Goal: Communication & Community: Answer question/provide support

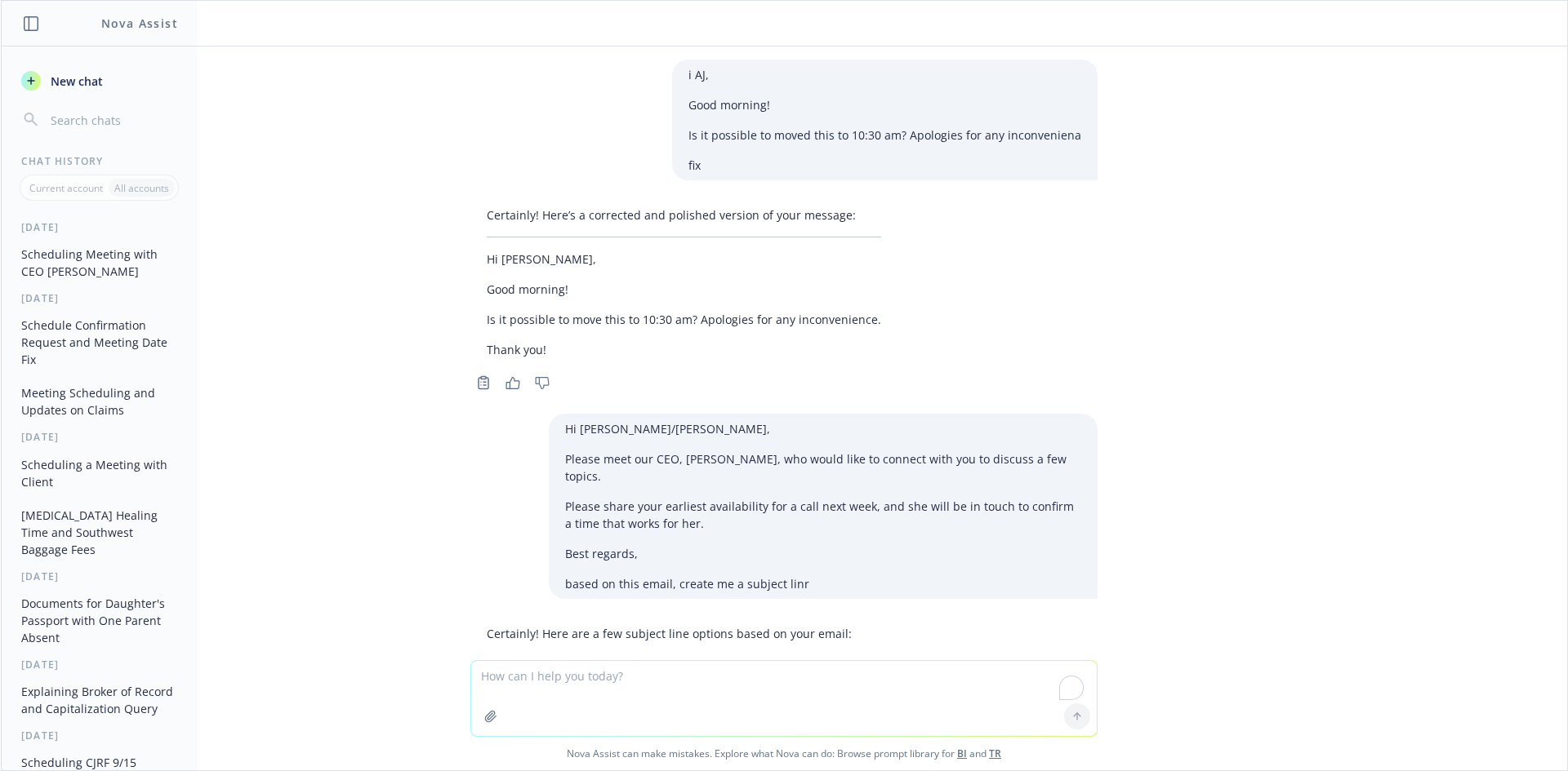
click at [565, 685] on textarea "To enrich screen reader interactions, please activate Accessibility in Grammarl…" at bounding box center [784, 699] width 626 height 75
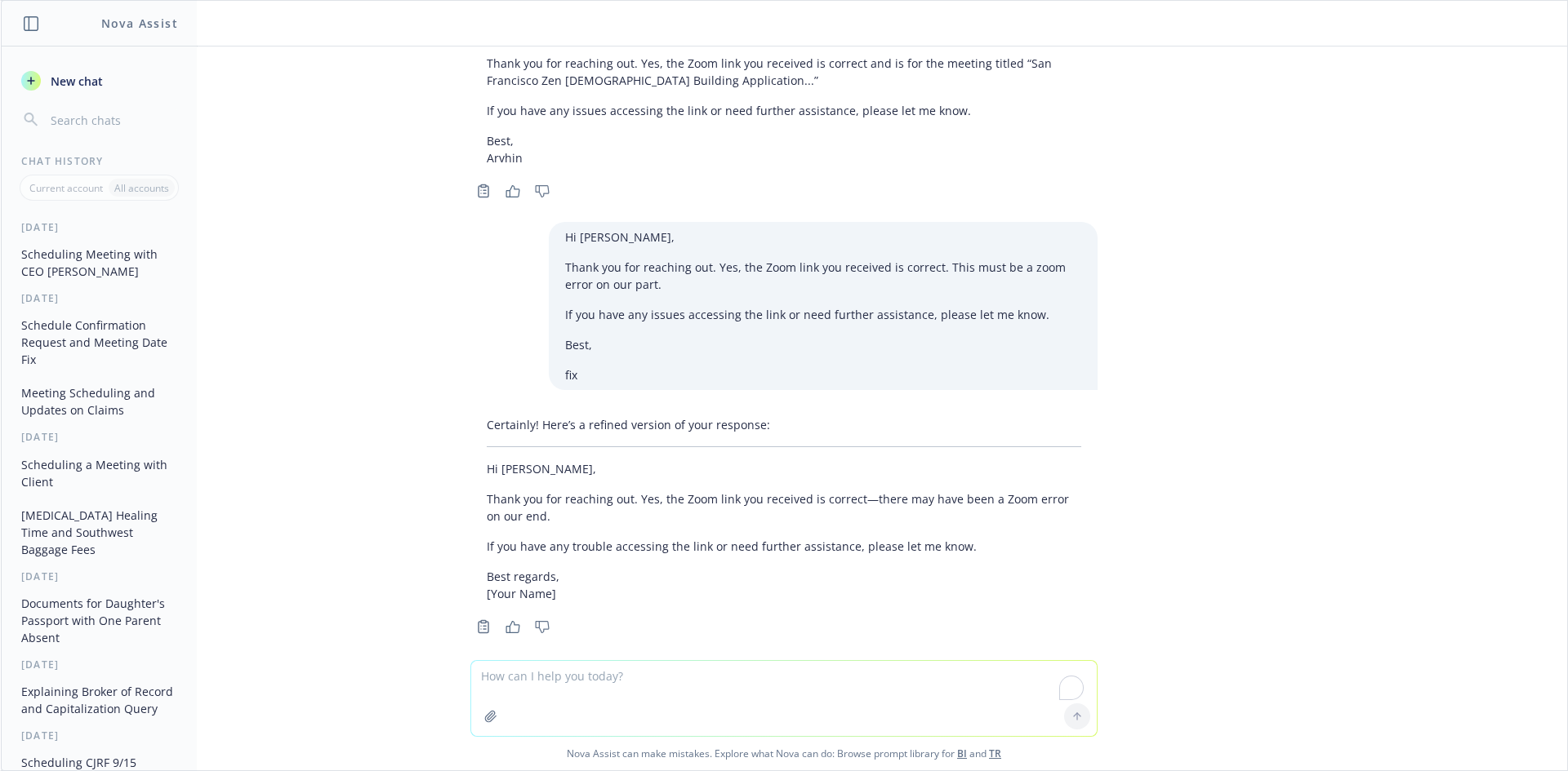
paste textarea "Please email [PERSON_NAME] and tell her I’m prepared for an emergency [MEDICAL_…"
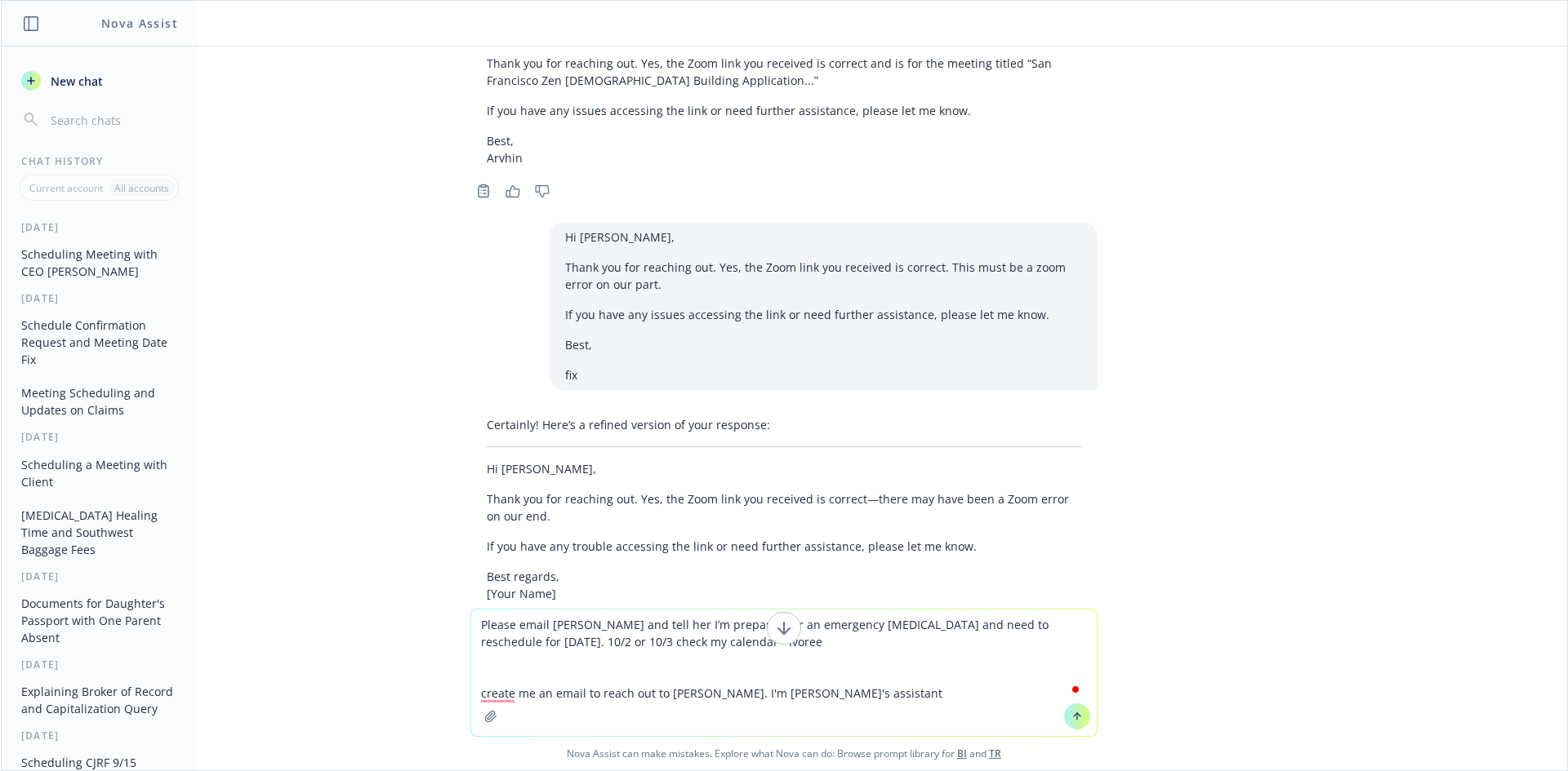
type textarea "Please email [PERSON_NAME] and tell her I’m prepared for an emergency [MEDICAL_…"
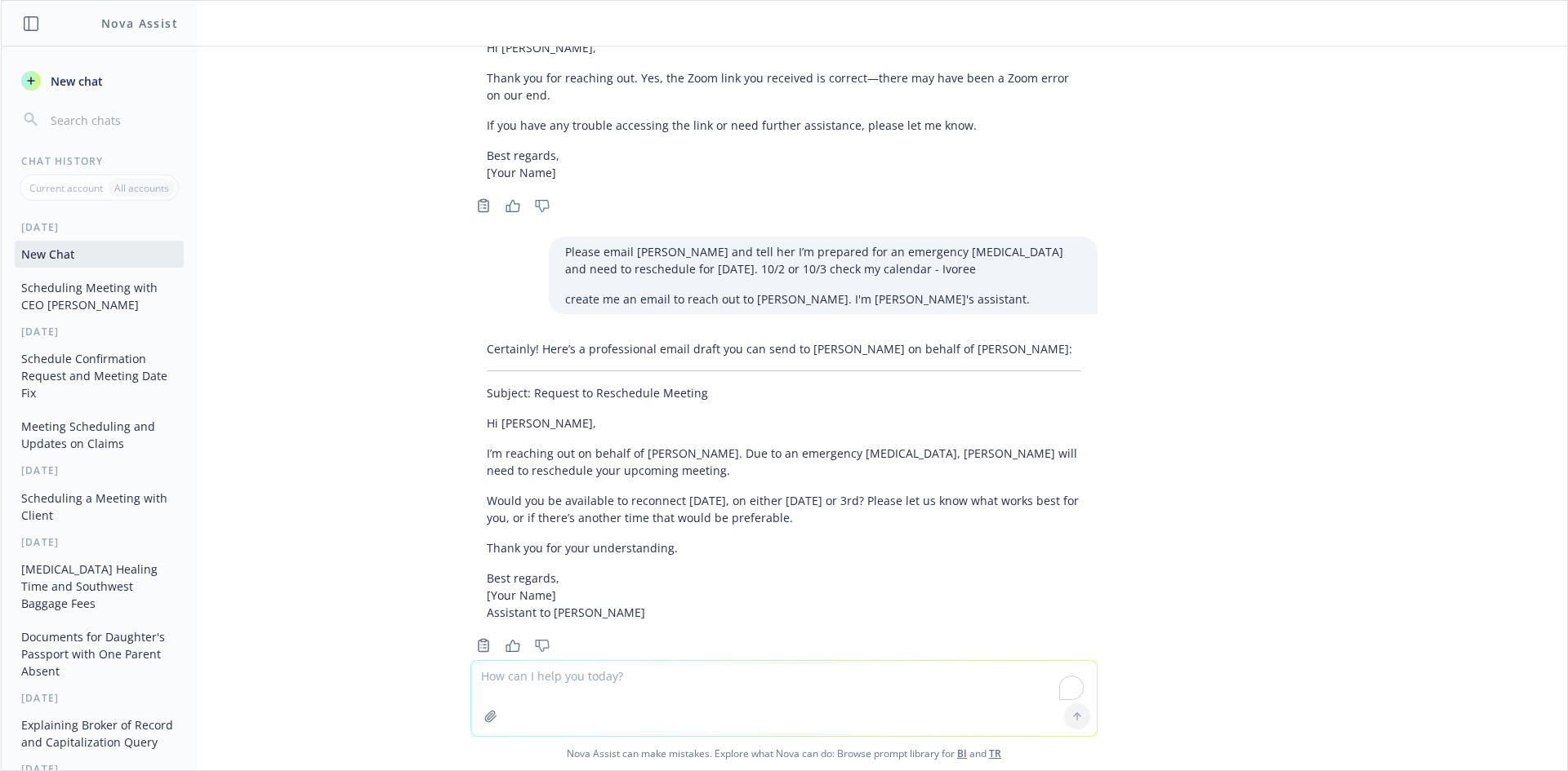
scroll to position [2228, 0]
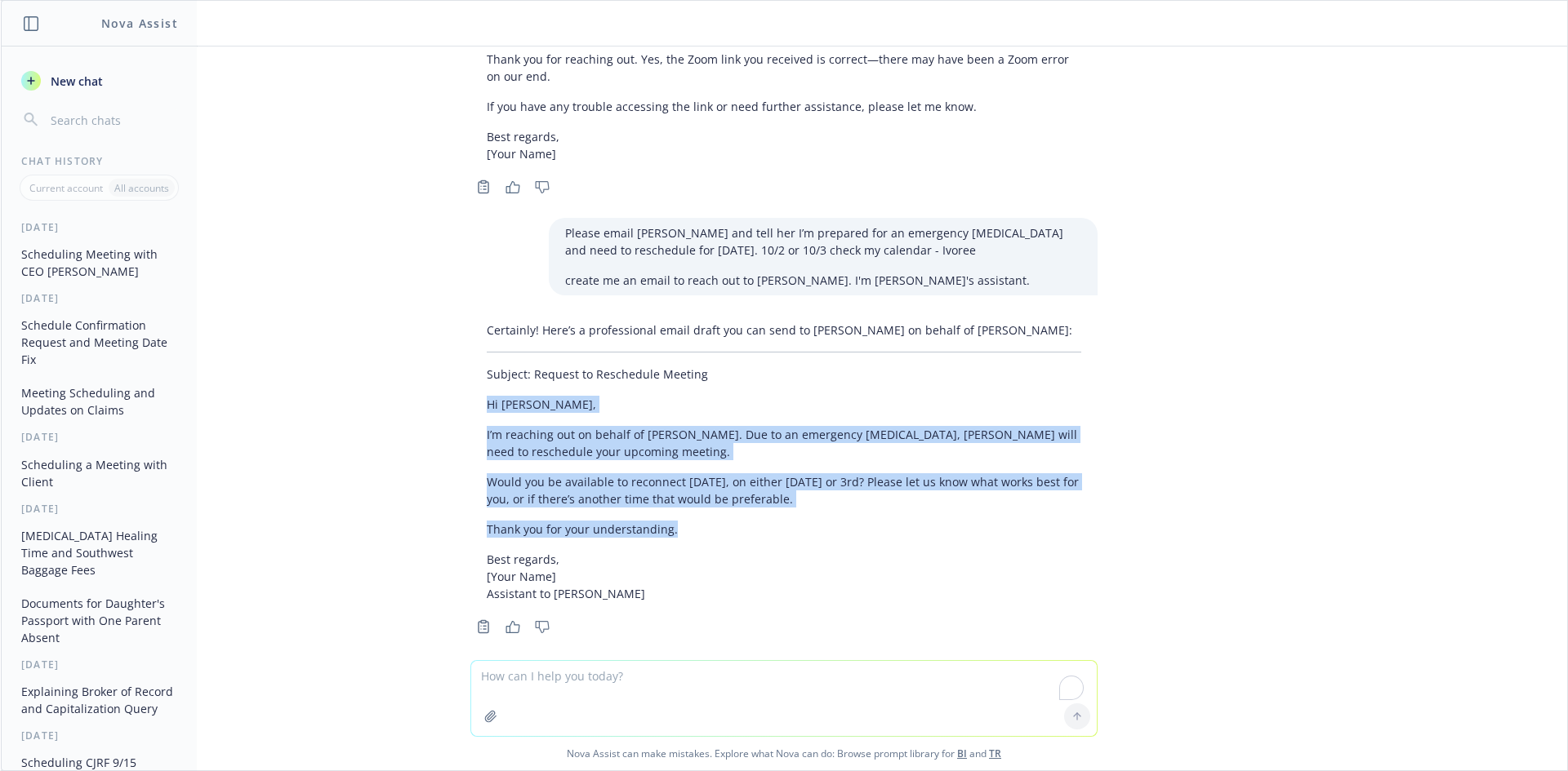
drag, startPoint x: 470, startPoint y: 380, endPoint x: 843, endPoint y: 504, distance: 393.1
click at [843, 504] on div "Certainly! Here’s a professional email draft you can send to [PERSON_NAME] on b…" at bounding box center [784, 462] width 627 height 294
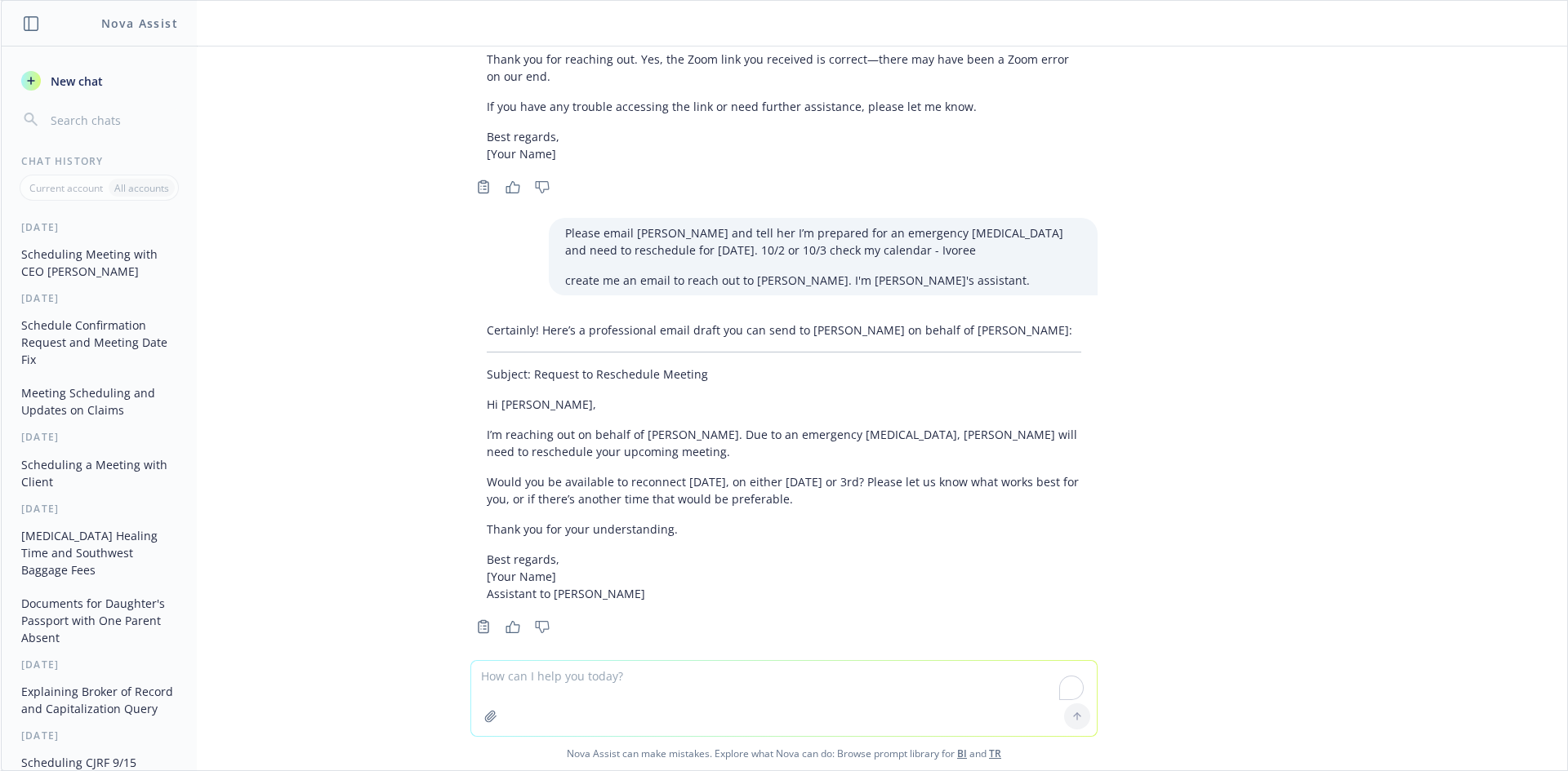
click at [745, 695] on textarea "To enrich screen reader interactions, please activate Accessibility in Grammarl…" at bounding box center [784, 699] width 626 height 75
type textarea "m"
type textarea "less formal"
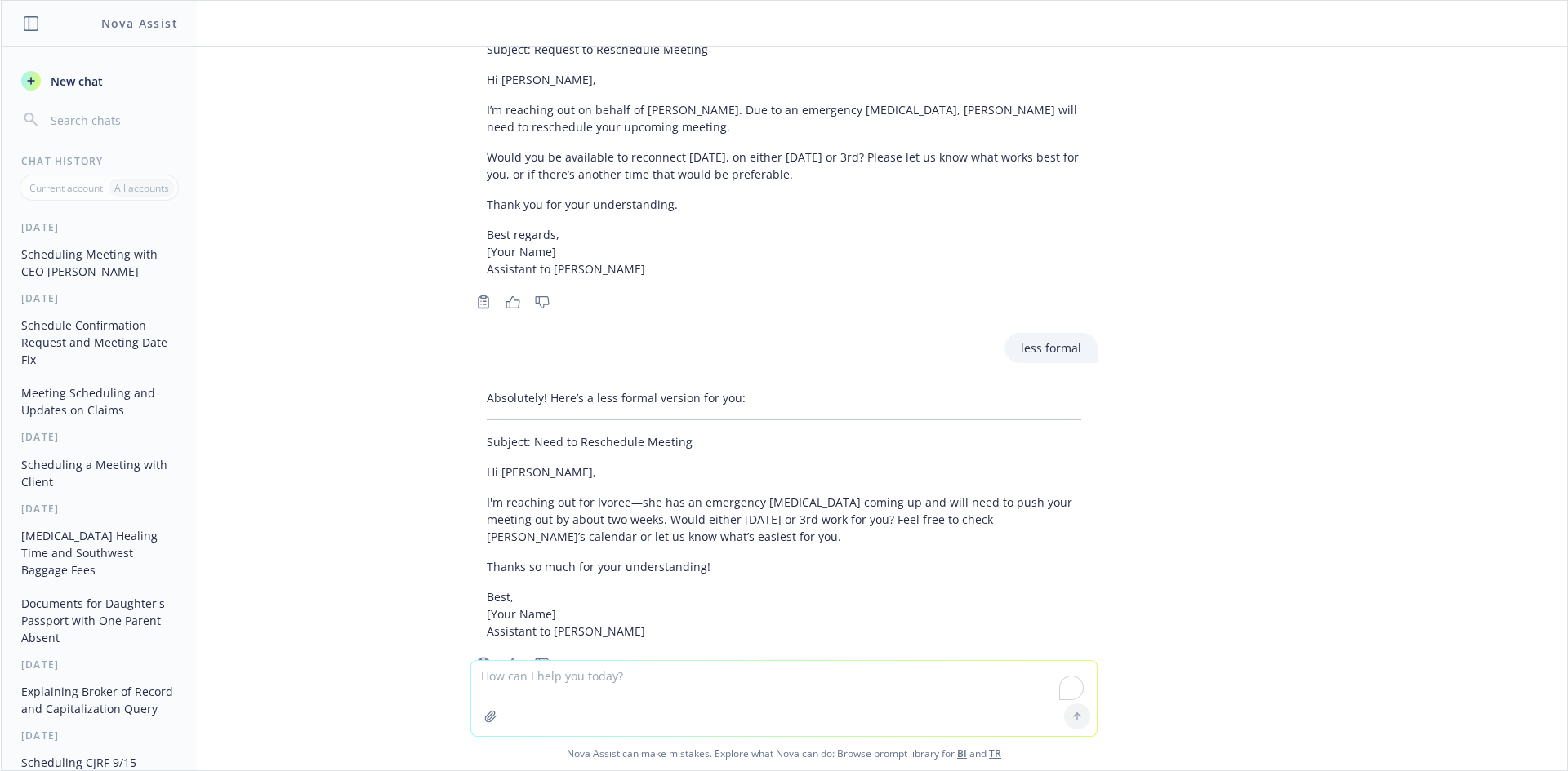
scroll to position [2590, 0]
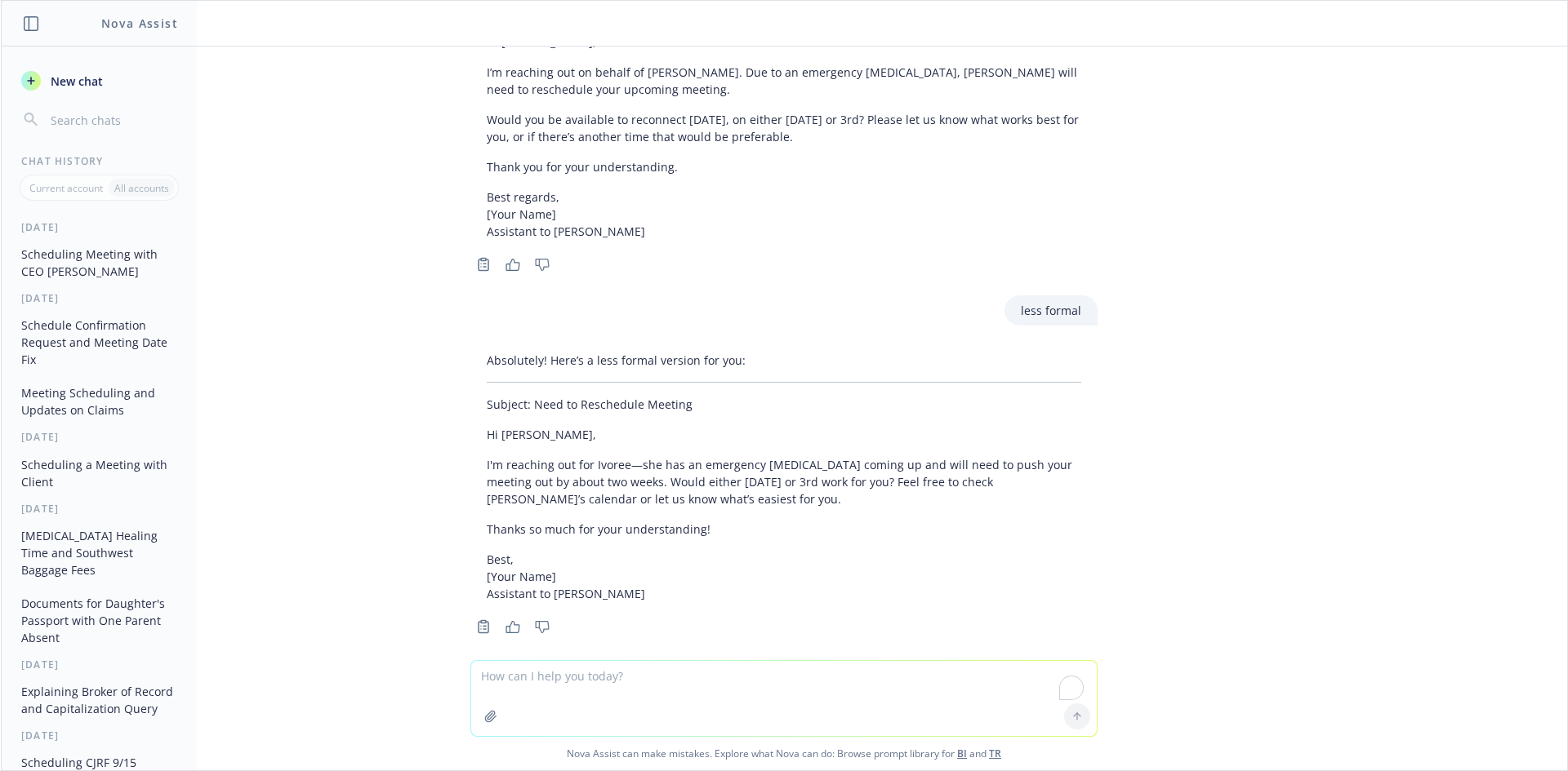
click at [473, 391] on div "Absolutely! Here’s a less formal version for you: Subject: Need to Reschedule M…" at bounding box center [784, 477] width 627 height 264
click at [473, 428] on div "Absolutely! Here’s a less formal version for you: Subject: Need to Reschedule M…" at bounding box center [784, 477] width 627 height 264
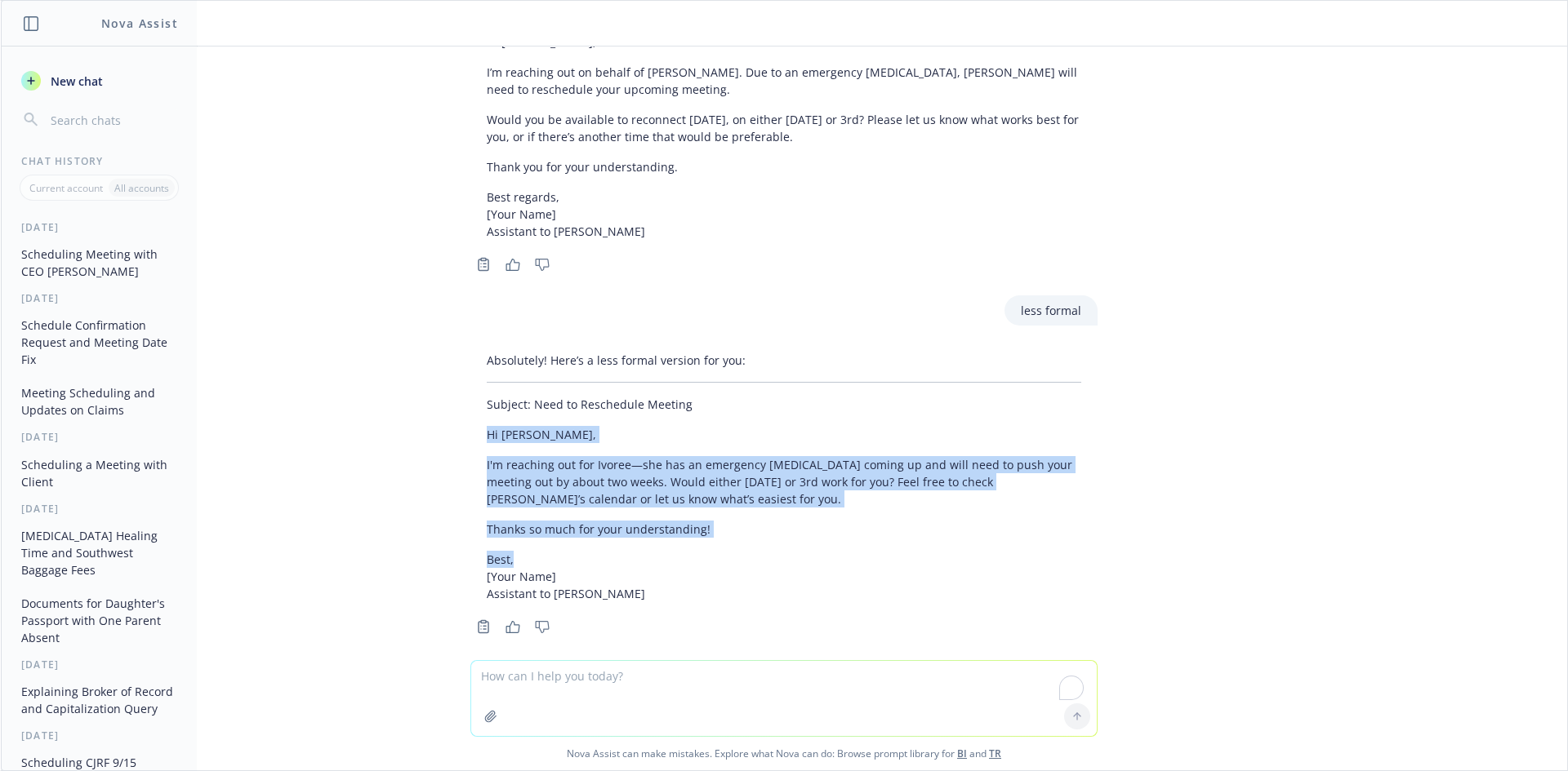
drag, startPoint x: 583, startPoint y: 506, endPoint x: 736, endPoint y: 536, distance: 155.9
click at [736, 536] on div "Absolutely! Here’s a less formal version for you: Subject: Need to Reschedule M…" at bounding box center [784, 477] width 627 height 264
copy div "Hi [PERSON_NAME], I'm reaching out for Ivoree—she has an emergency [MEDICAL_DAT…"
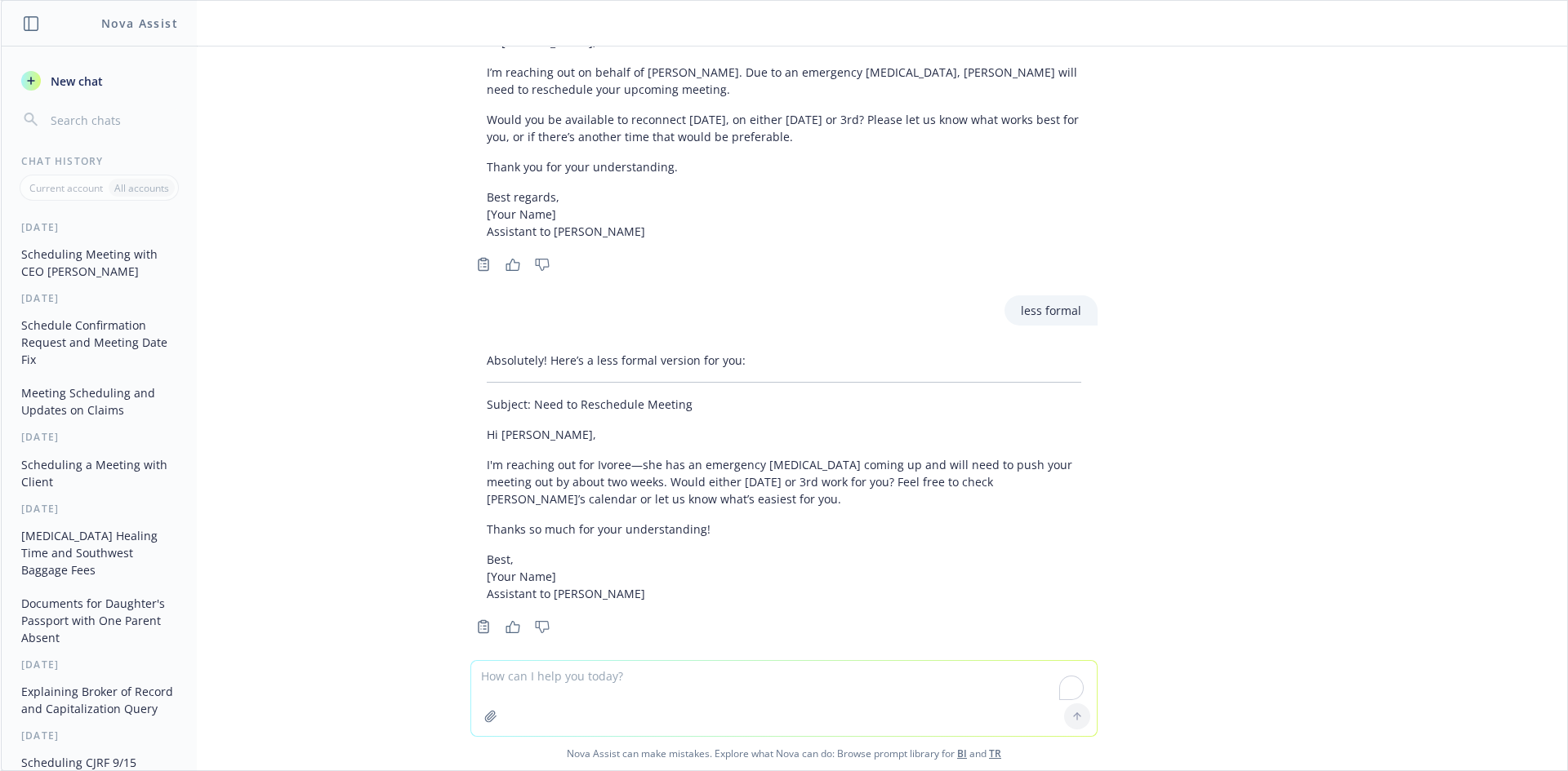
click at [594, 705] on textarea "To enrich screen reader interactions, please activate Accessibility in Grammarl…" at bounding box center [784, 699] width 626 height 75
drag, startPoint x: 655, startPoint y: 465, endPoint x: 828, endPoint y: 464, distance: 173.0
click at [828, 464] on p "I'm reaching out for Ivoree—she has an emergency [MEDICAL_DATA] coming up and w…" at bounding box center [783, 481] width 594 height 51
click at [781, 520] on p "Thanks so much for your understanding!" at bounding box center [783, 529] width 594 height 17
drag, startPoint x: 657, startPoint y: 463, endPoint x: 901, endPoint y: 473, distance: 244.2
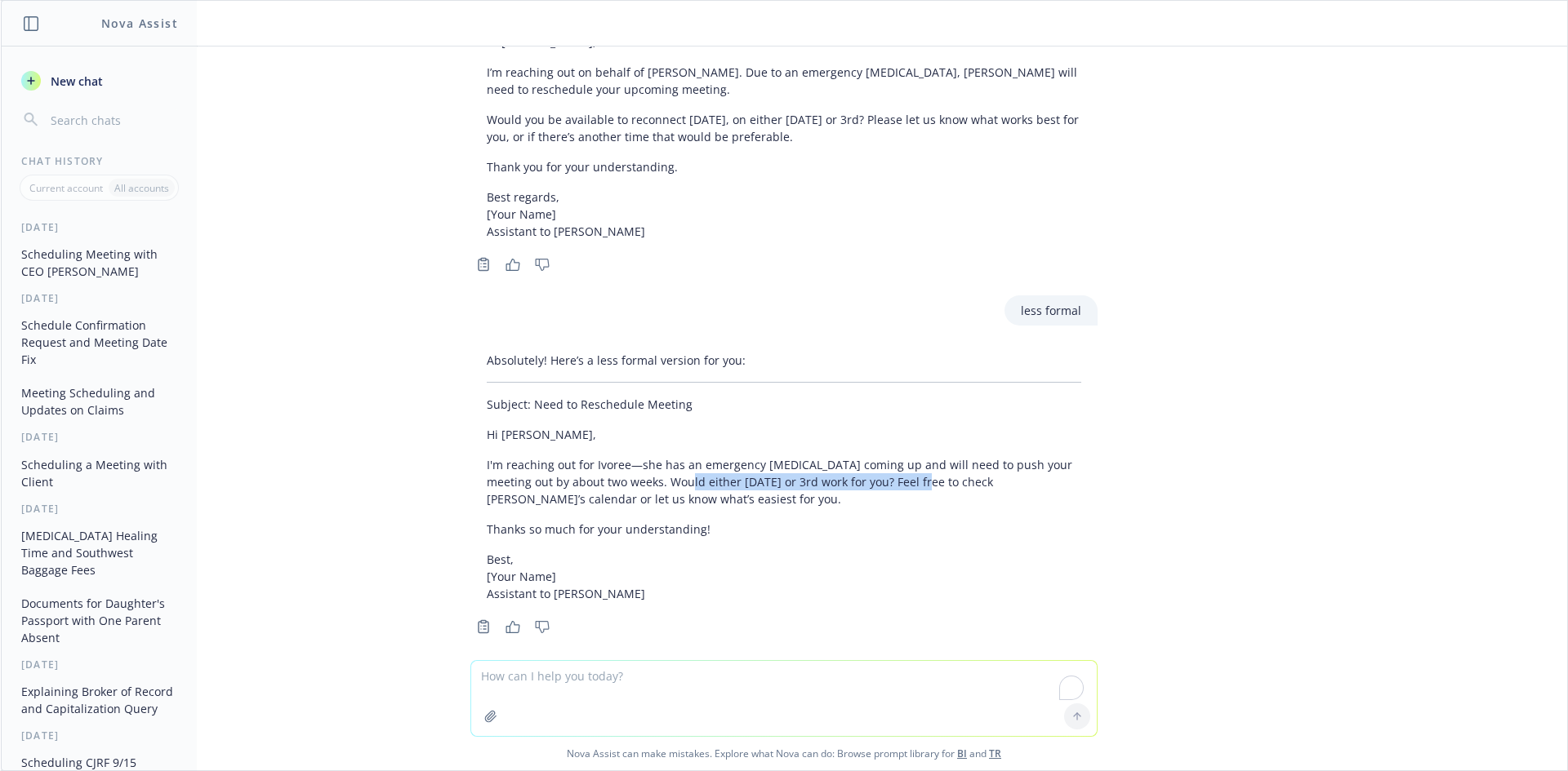
click at [901, 473] on p "I'm reaching out for Ivoree—she has an emergency [MEDICAL_DATA] coming up and w…" at bounding box center [783, 481] width 594 height 51
click at [569, 684] on textarea "To enrich screen reader interactions, please activate Accessibility in Grammarl…" at bounding box center [784, 699] width 626 height 75
drag, startPoint x: 656, startPoint y: 467, endPoint x: 902, endPoint y: 466, distance: 246.0
click at [902, 466] on p "I'm reaching out for Ivoree—she has an emergency [MEDICAL_DATA] coming up and w…" at bounding box center [783, 481] width 594 height 51
copy p "Would either [DATE] or 3rd work for you?"
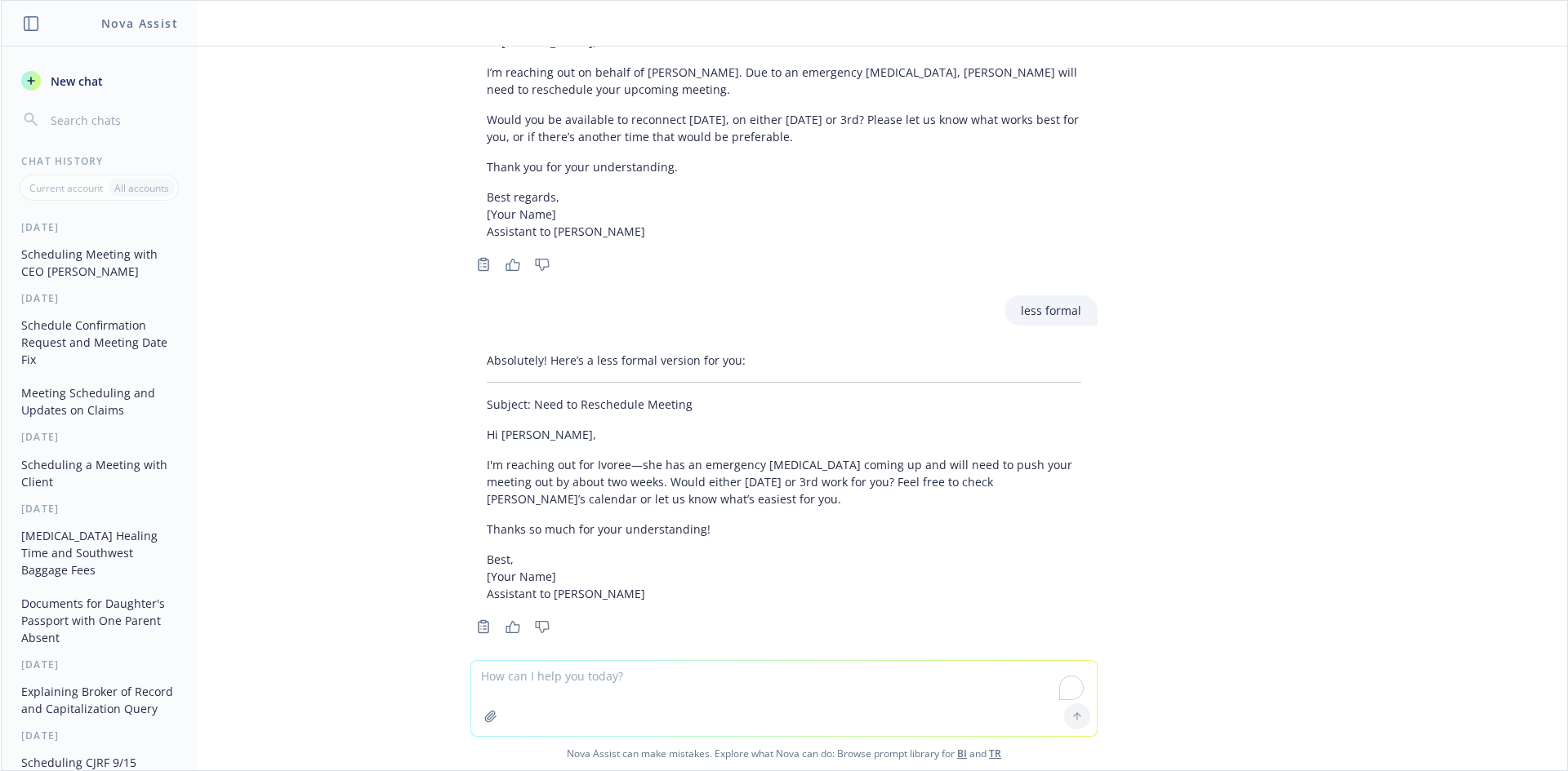
click at [672, 677] on textarea "To enrich screen reader interactions, please activate Accessibility in Grammarl…" at bounding box center [784, 699] width 626 height 75
paste textarea "Would either [DATE] or 3rd work for you?"
type textarea "Would either [DATE] or 3rd work for you? change this to do you have availabilit…"
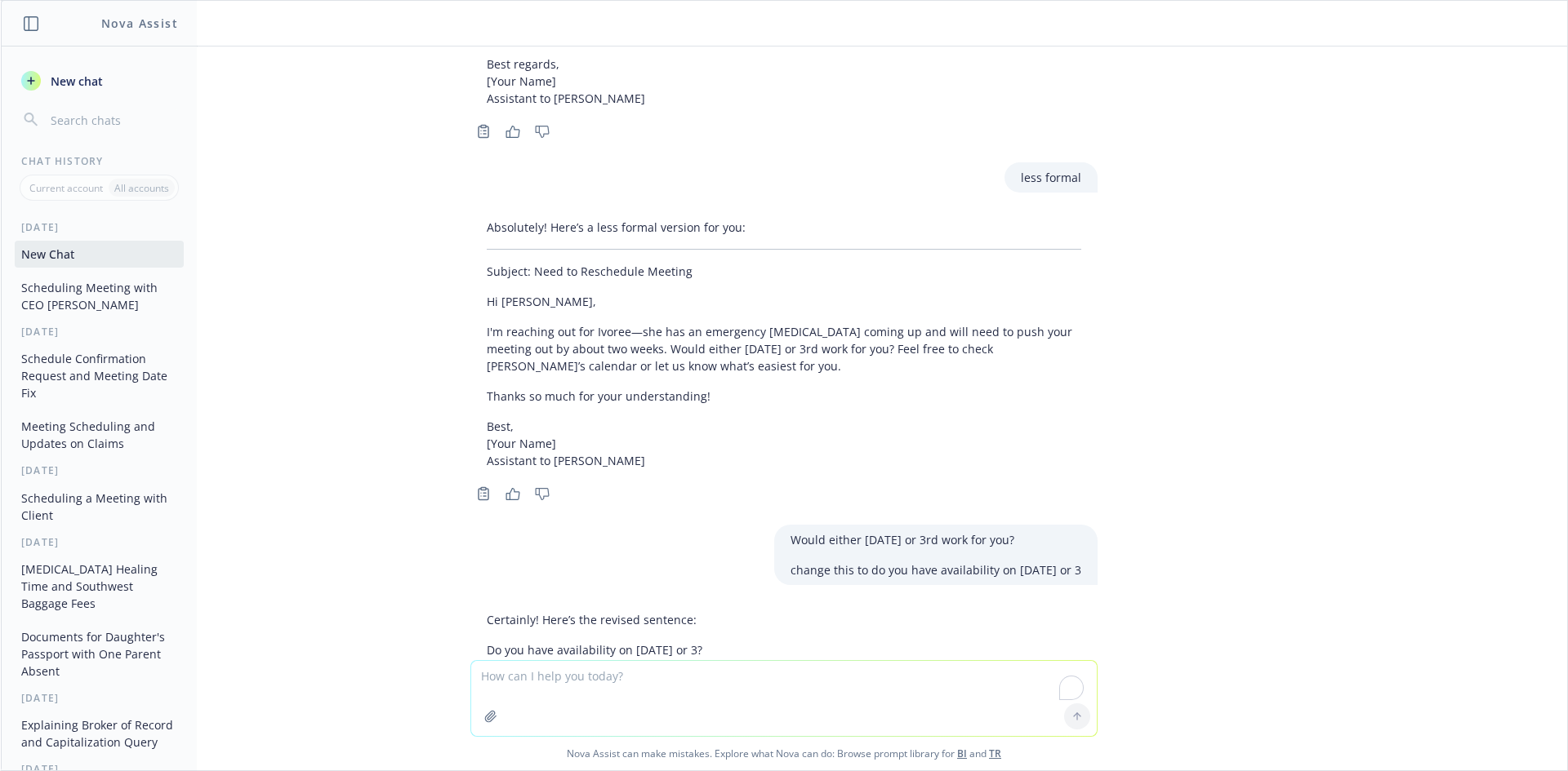
scroll to position [2780, 0]
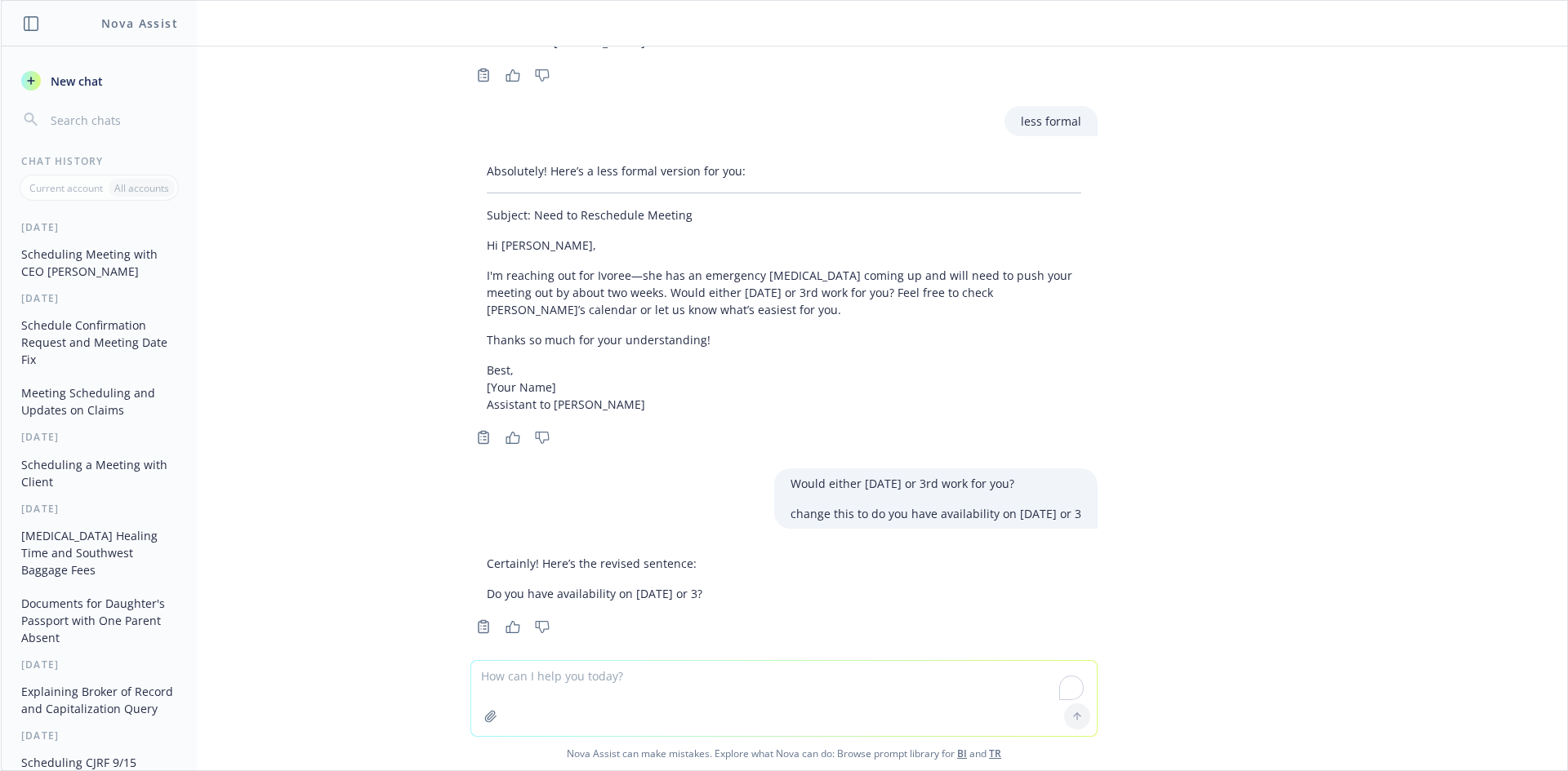
click at [678, 688] on textarea "To enrich screen reader interactions, please activate Accessibility in Grammarl…" at bounding box center [784, 699] width 626 height 75
type textarea "add it to the email to [PERSON_NAME]"
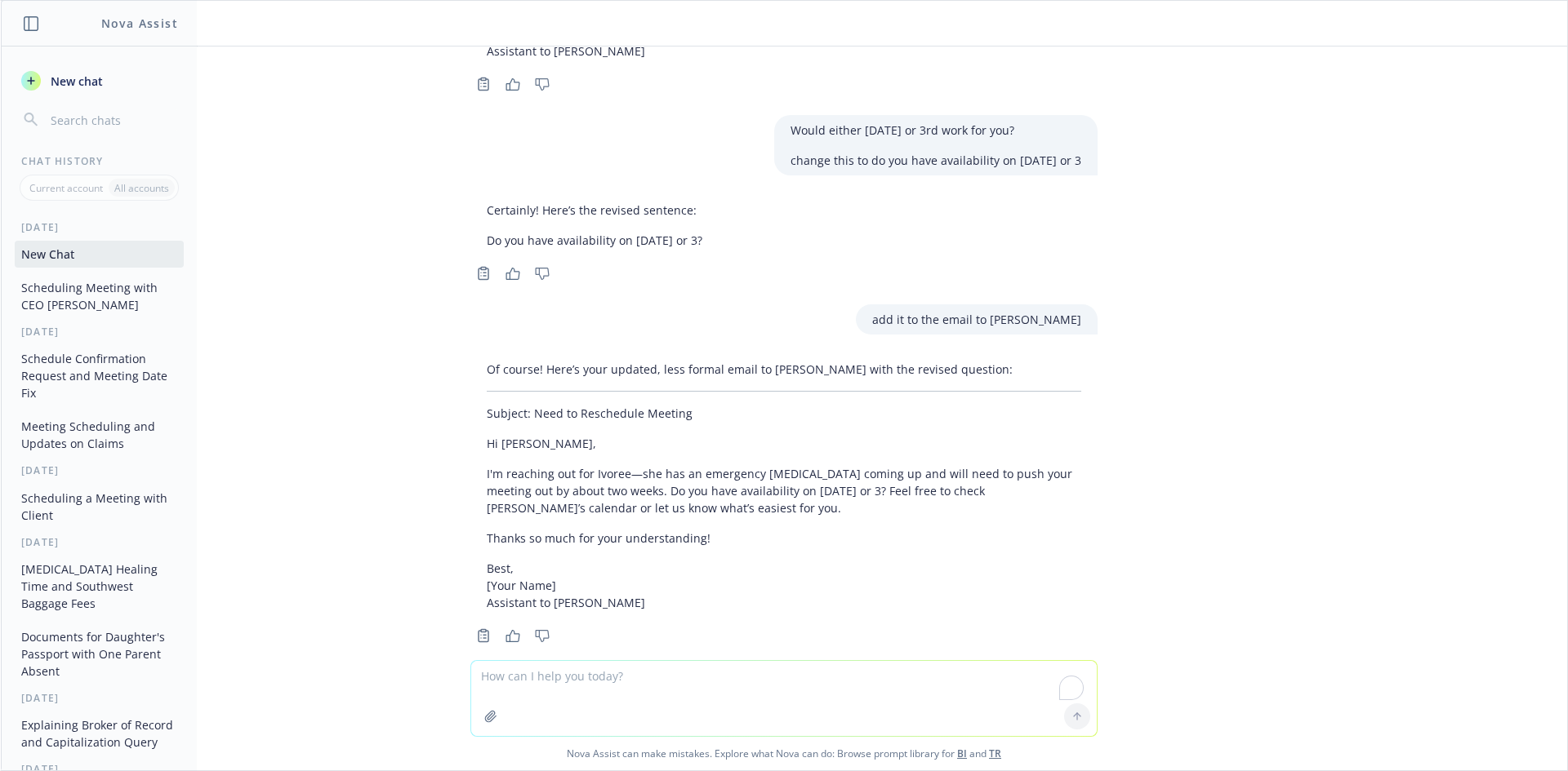
scroll to position [3142, 0]
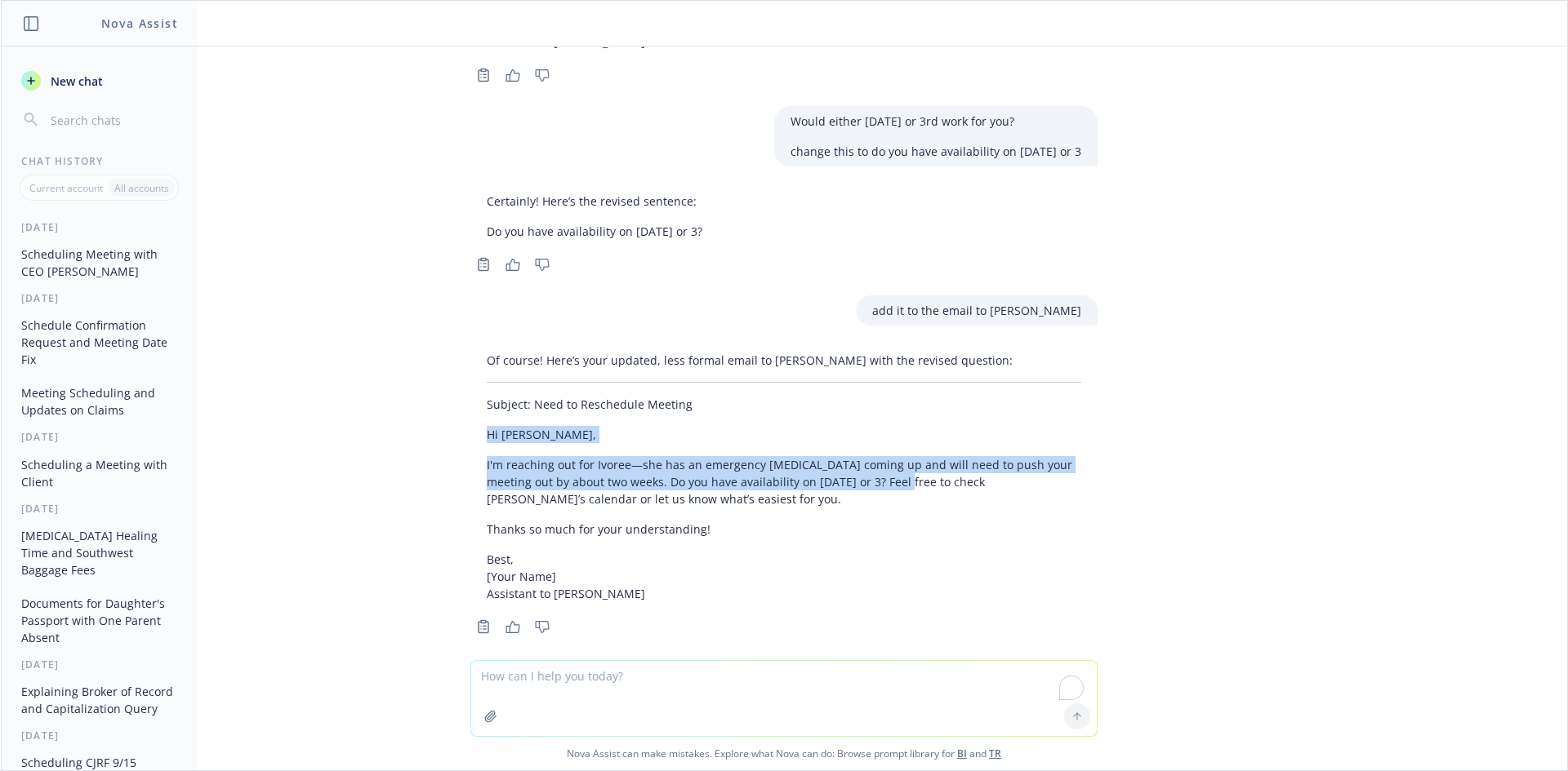
drag, startPoint x: 880, startPoint y: 468, endPoint x: 455, endPoint y: 411, distance: 428.8
click at [457, 411] on div "Of course! Here’s your updated, less formal email to [PERSON_NAME] with the rev…" at bounding box center [783, 492] width 653 height 293
copy div "Hi [PERSON_NAME], I'm reaching out for Ivoree—she has an emergency [MEDICAL_DAT…"
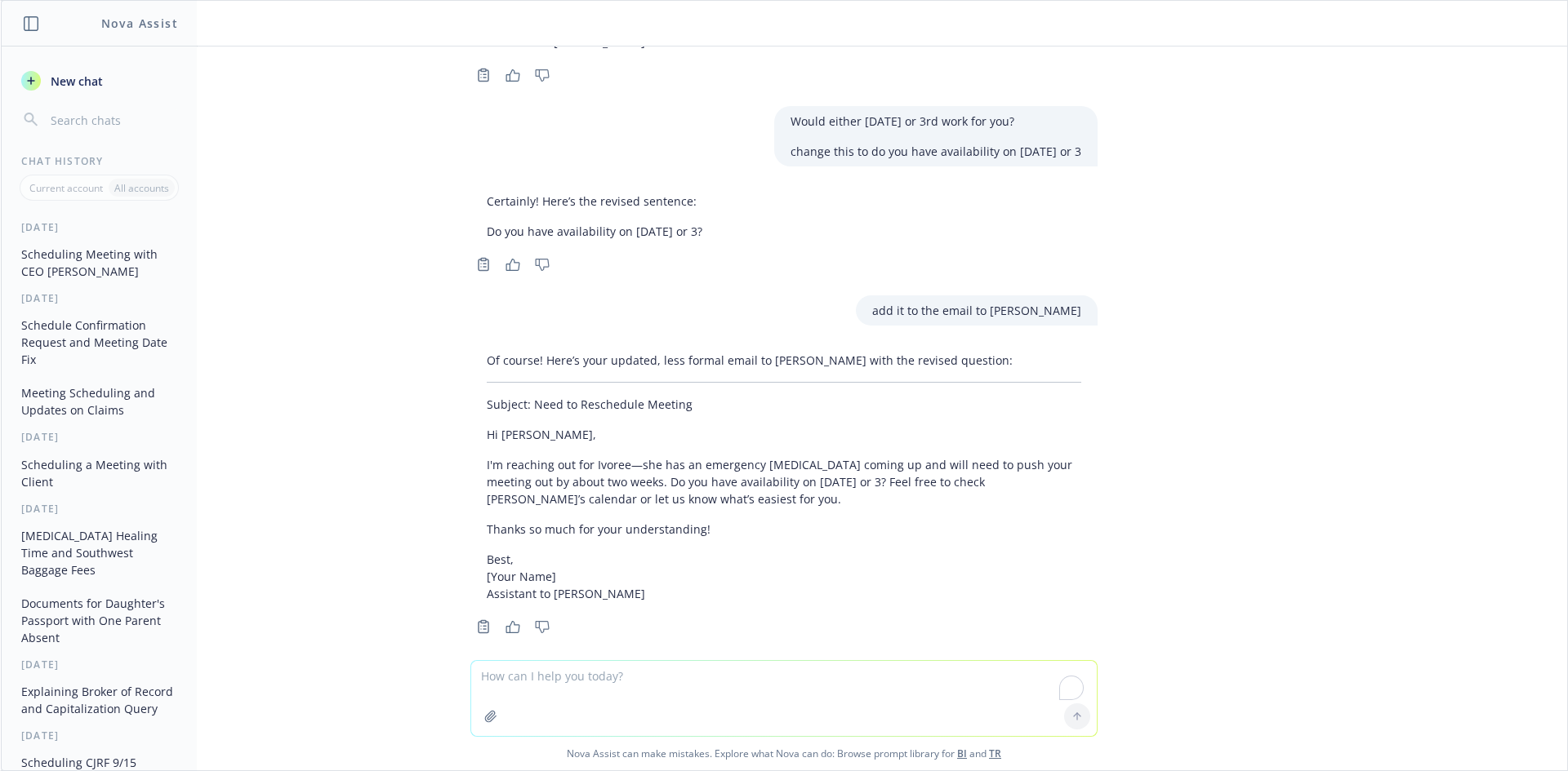
click at [665, 692] on textarea "To enrich screen reader interactions, please activate Accessibility in Grammarl…" at bounding box center [784, 699] width 626 height 75
paste textarea "out by about two weeks."
type textarea "out by about two weeks. Change this part"
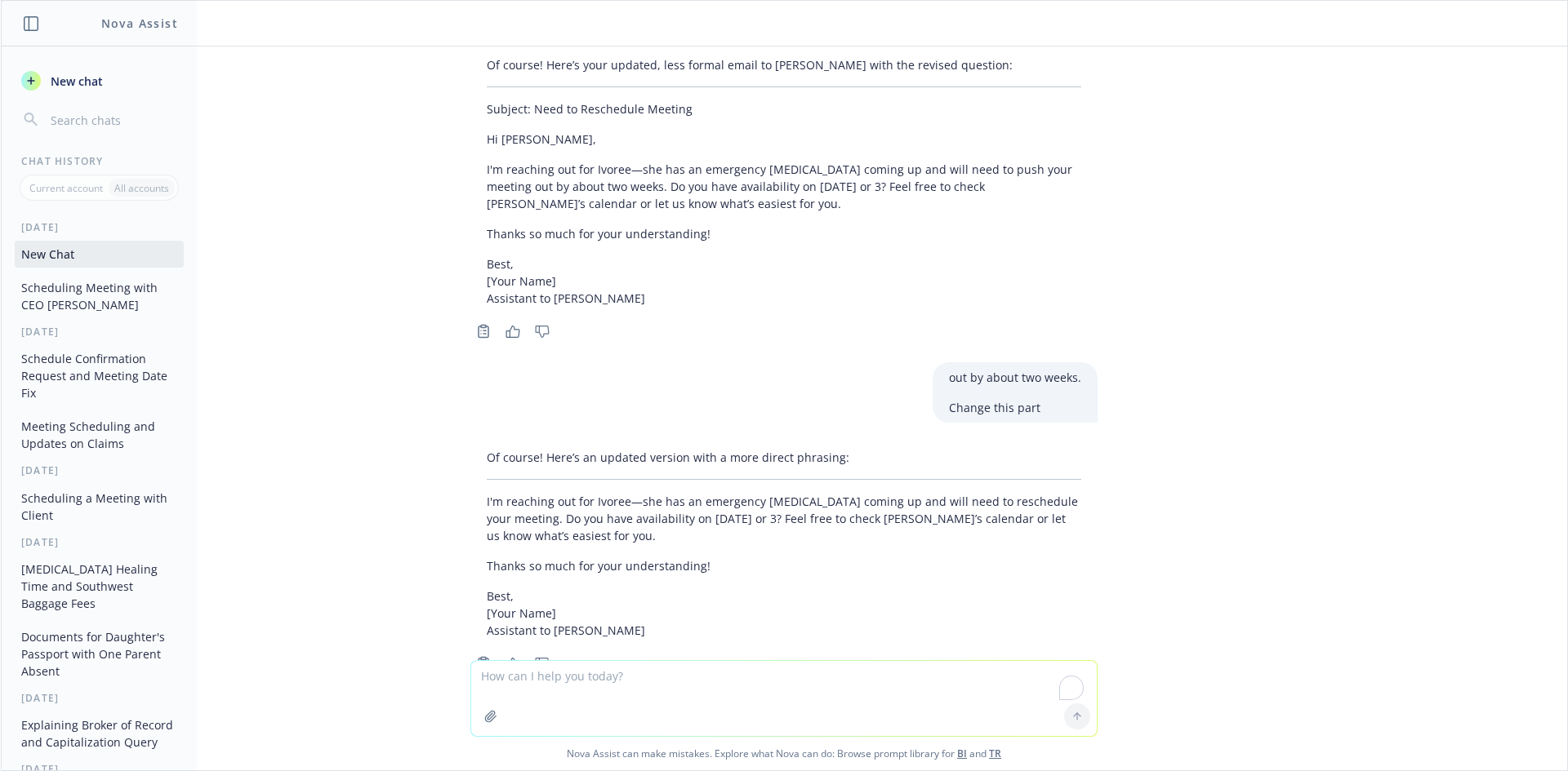
scroll to position [3475, 0]
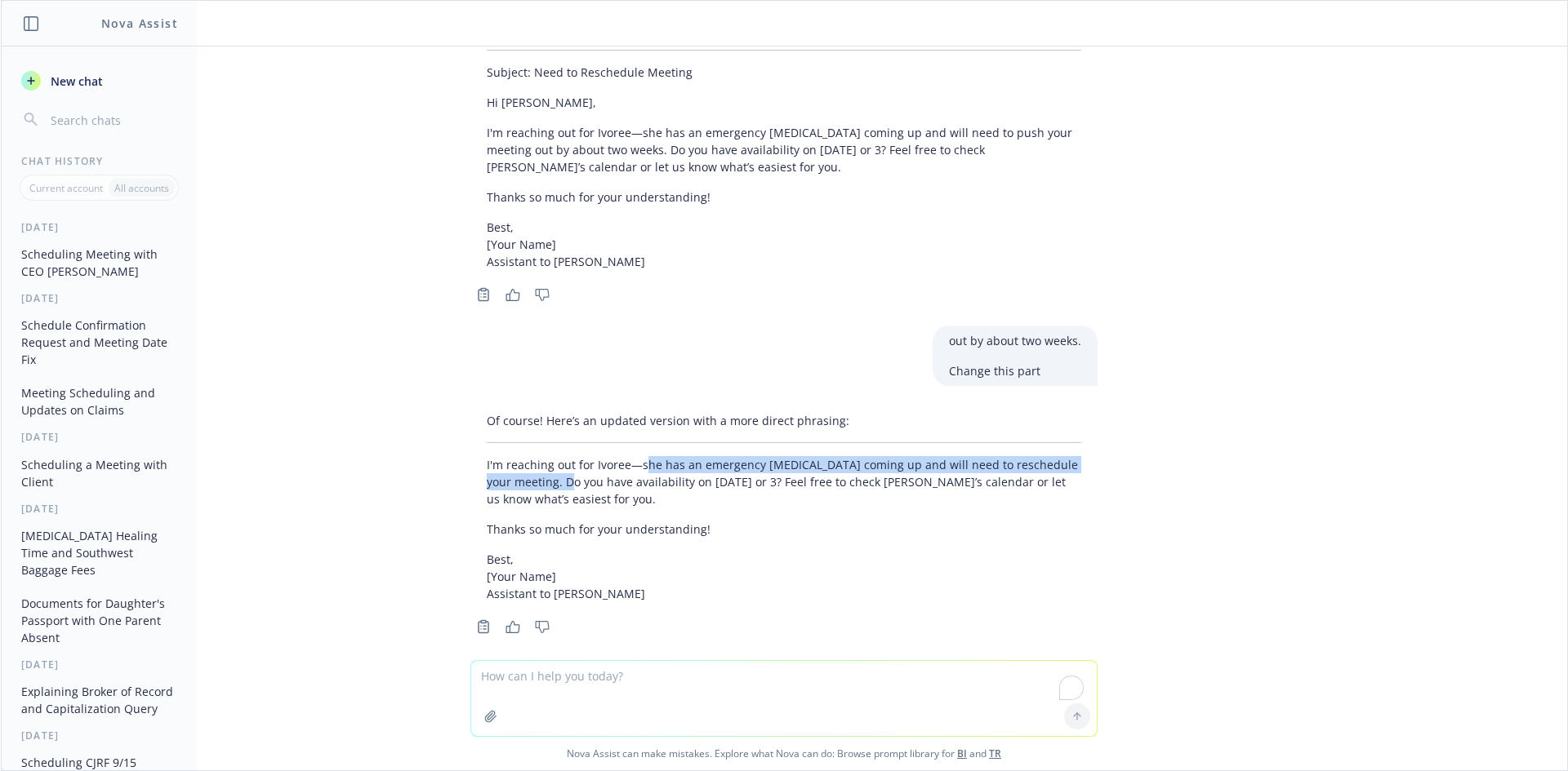
drag, startPoint x: 633, startPoint y: 448, endPoint x: 545, endPoint y: 460, distance: 88.8
click at [545, 460] on p "I'm reaching out for Ivoree—she has an emergency [MEDICAL_DATA] coming up and w…" at bounding box center [783, 481] width 594 height 51
copy p "he has an emergency [MEDICAL_DATA] coming up and will need to reschedule your m…"
click at [561, 686] on textarea "To enrich screen reader interactions, please activate Accessibility in Grammarl…" at bounding box center [784, 699] width 626 height 75
paste textarea "Hi [PERSON_NAME], Thank you for the quick response. [DATE] 3 pm works for her. …"
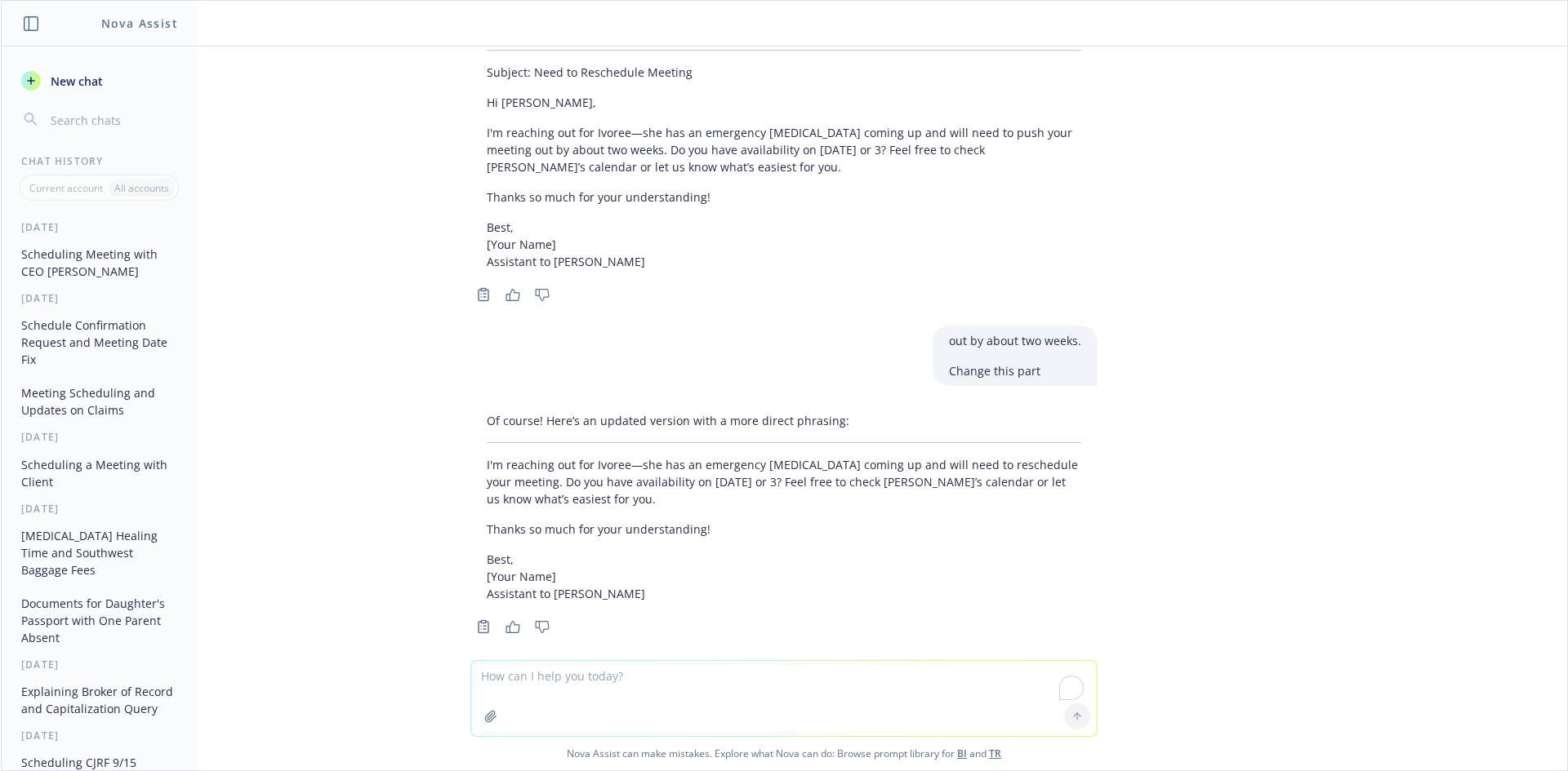
type textarea "Hi [PERSON_NAME], Thank you for the quick response. [DATE] 3 pm works for her. …"
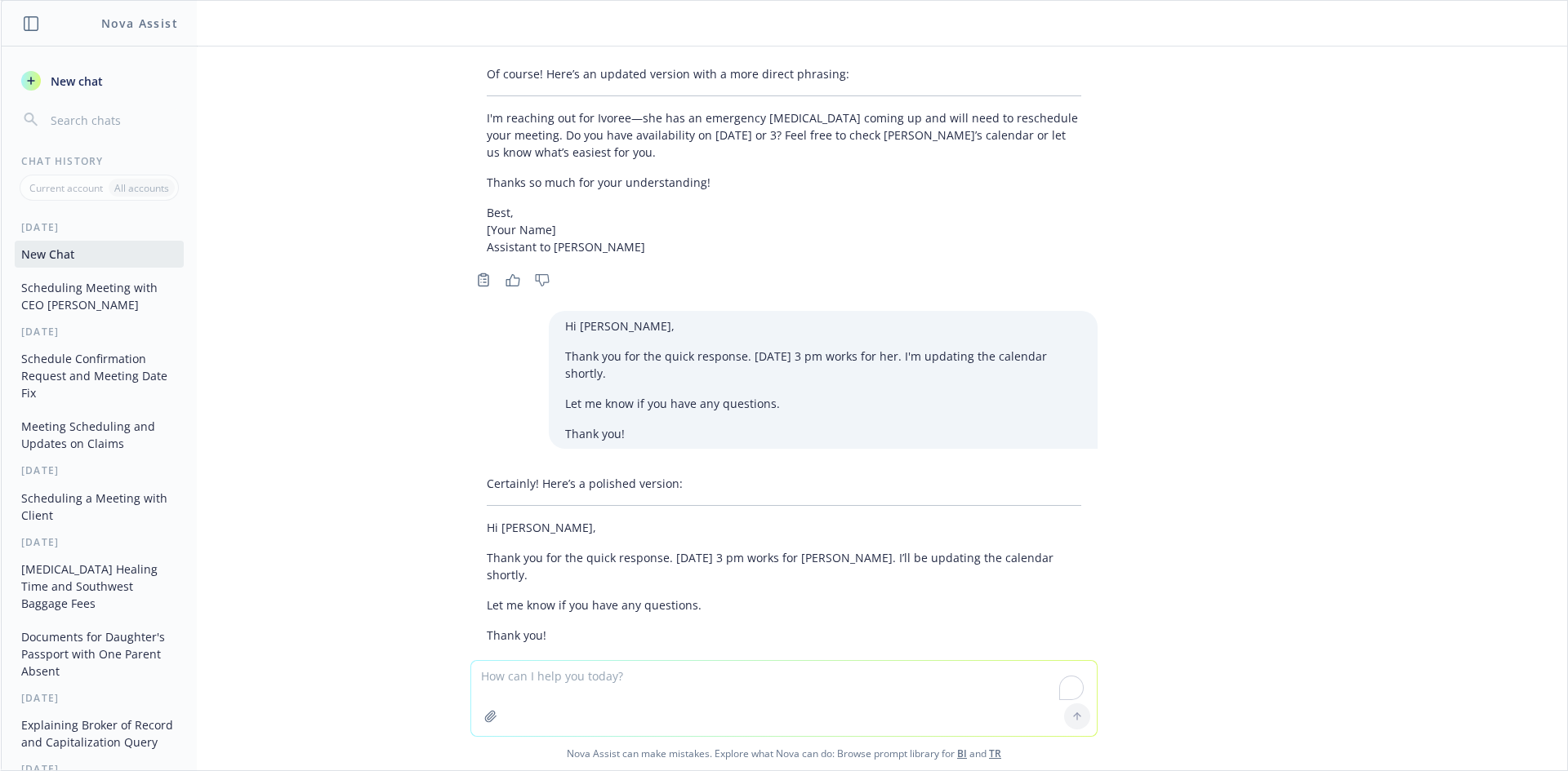
scroll to position [3828, 0]
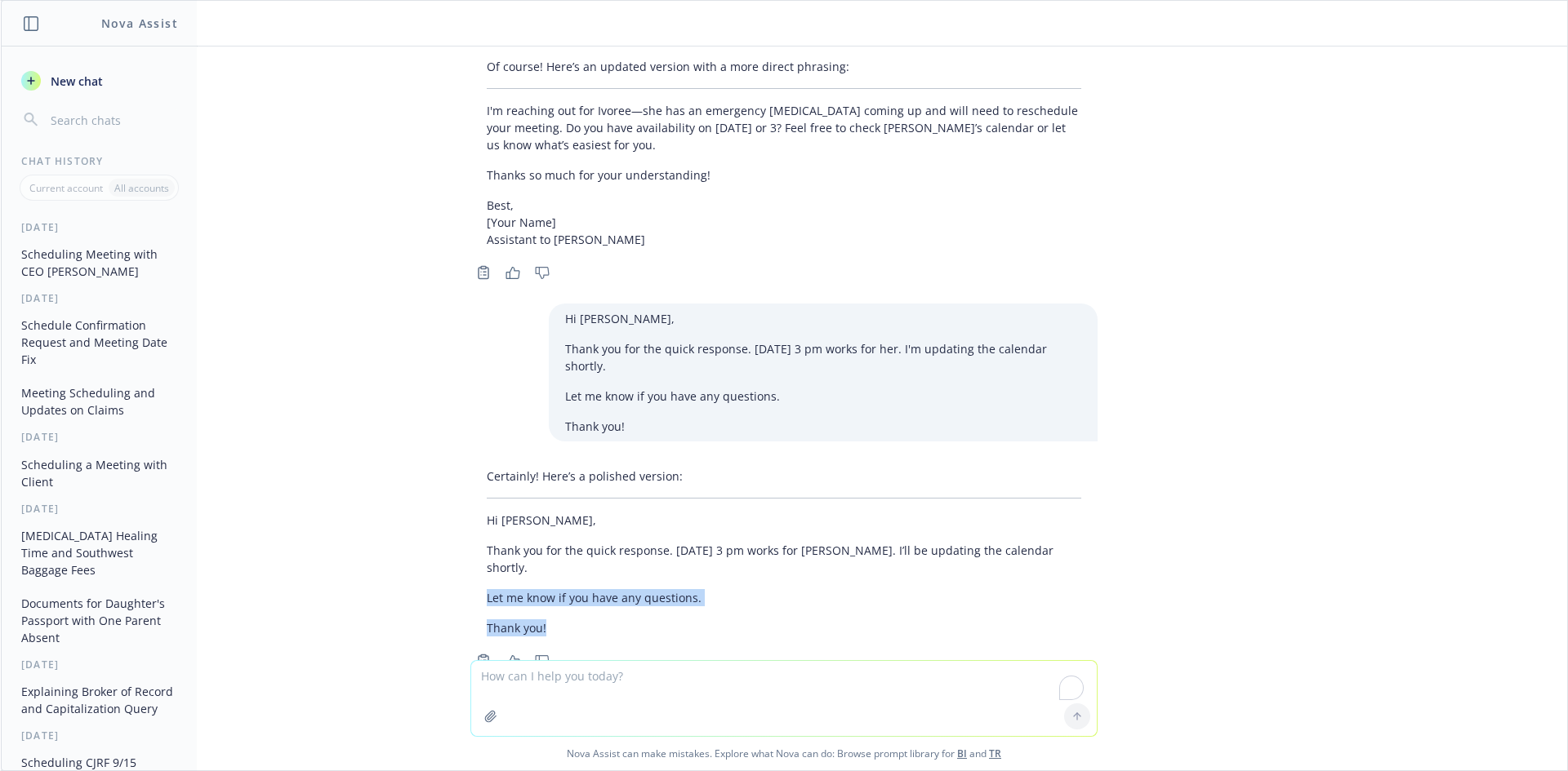
drag, startPoint x: 556, startPoint y: 576, endPoint x: 479, endPoint y: 458, distance: 140.9
click at [470, 500] on div "Certainly! Here’s a polished version: Hi [PERSON_NAME], Thank you for the quick…" at bounding box center [784, 551] width 627 height 182
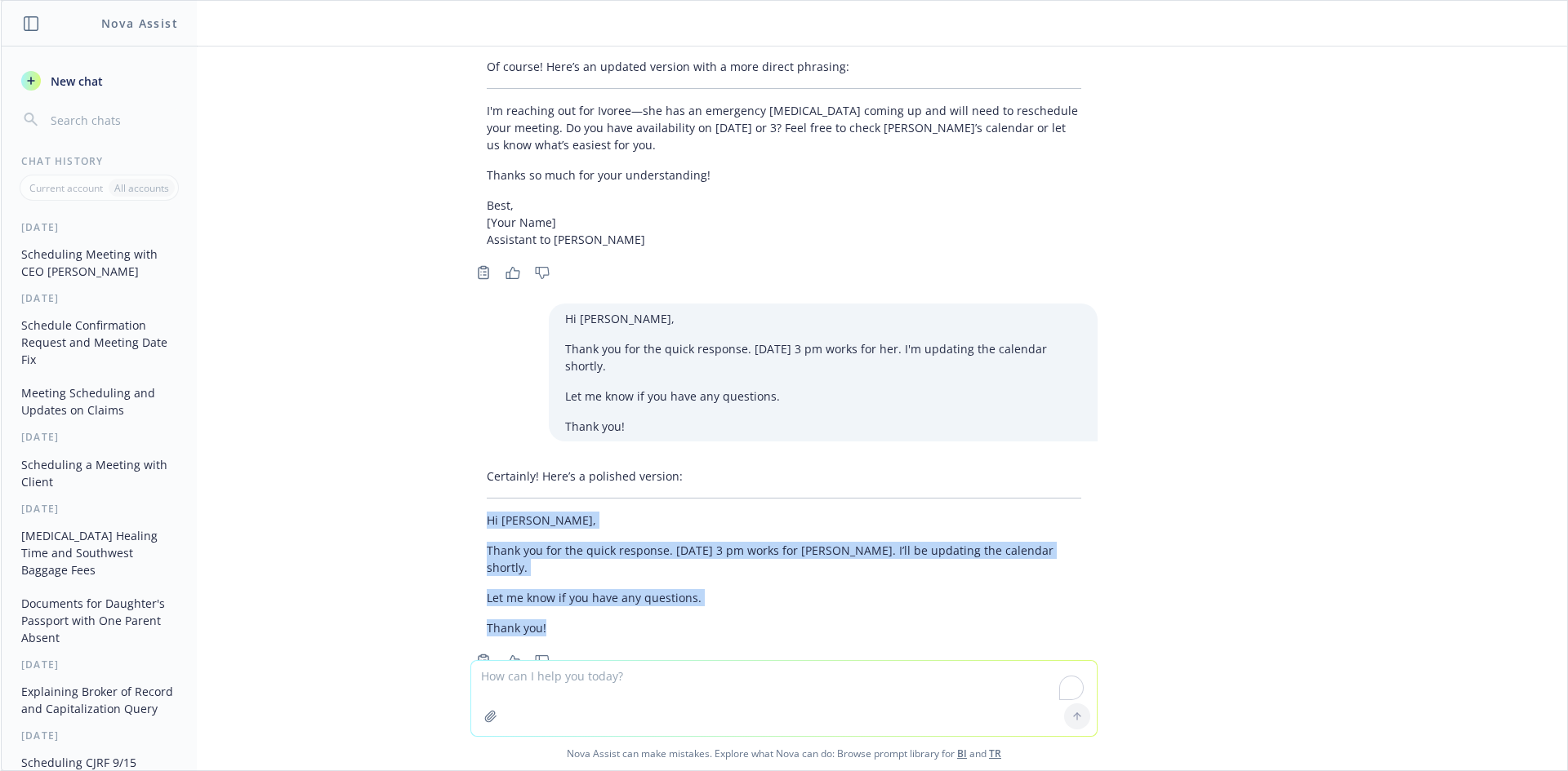
copy div "Hi [PERSON_NAME], Thank you for the quick response. [DATE] 3 pm works for [PERS…"
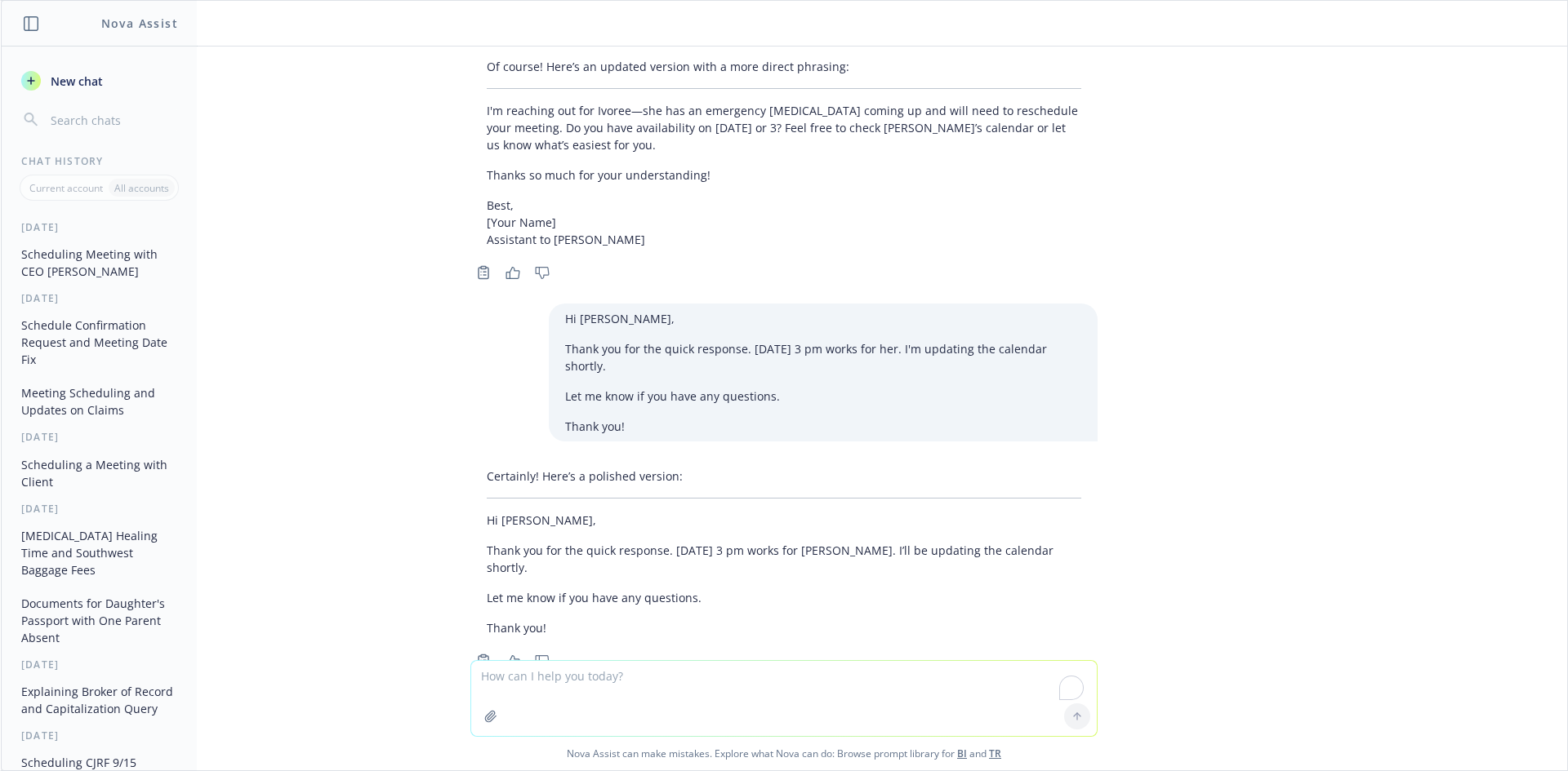
click at [554, 686] on textarea "To enrich screen reader interactions, please activate Accessibility in Grammarl…" at bounding box center [784, 699] width 626 height 75
paste textarea "Hi Team my apologies for not responding to this ticket. I still can’t access my…"
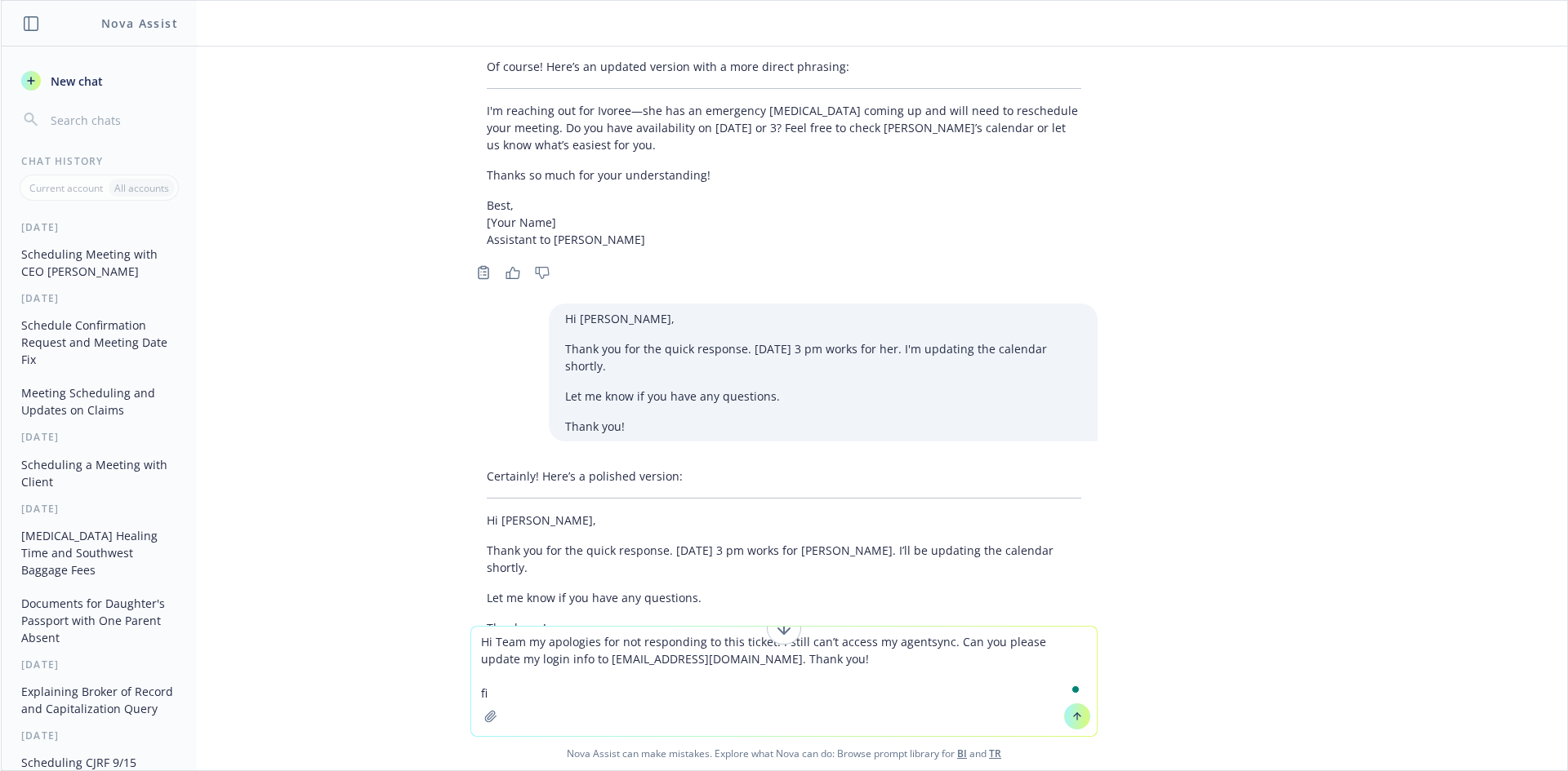
type textarea "Hi Team my apologies for not responding to this ticket. I still can’t access my…"
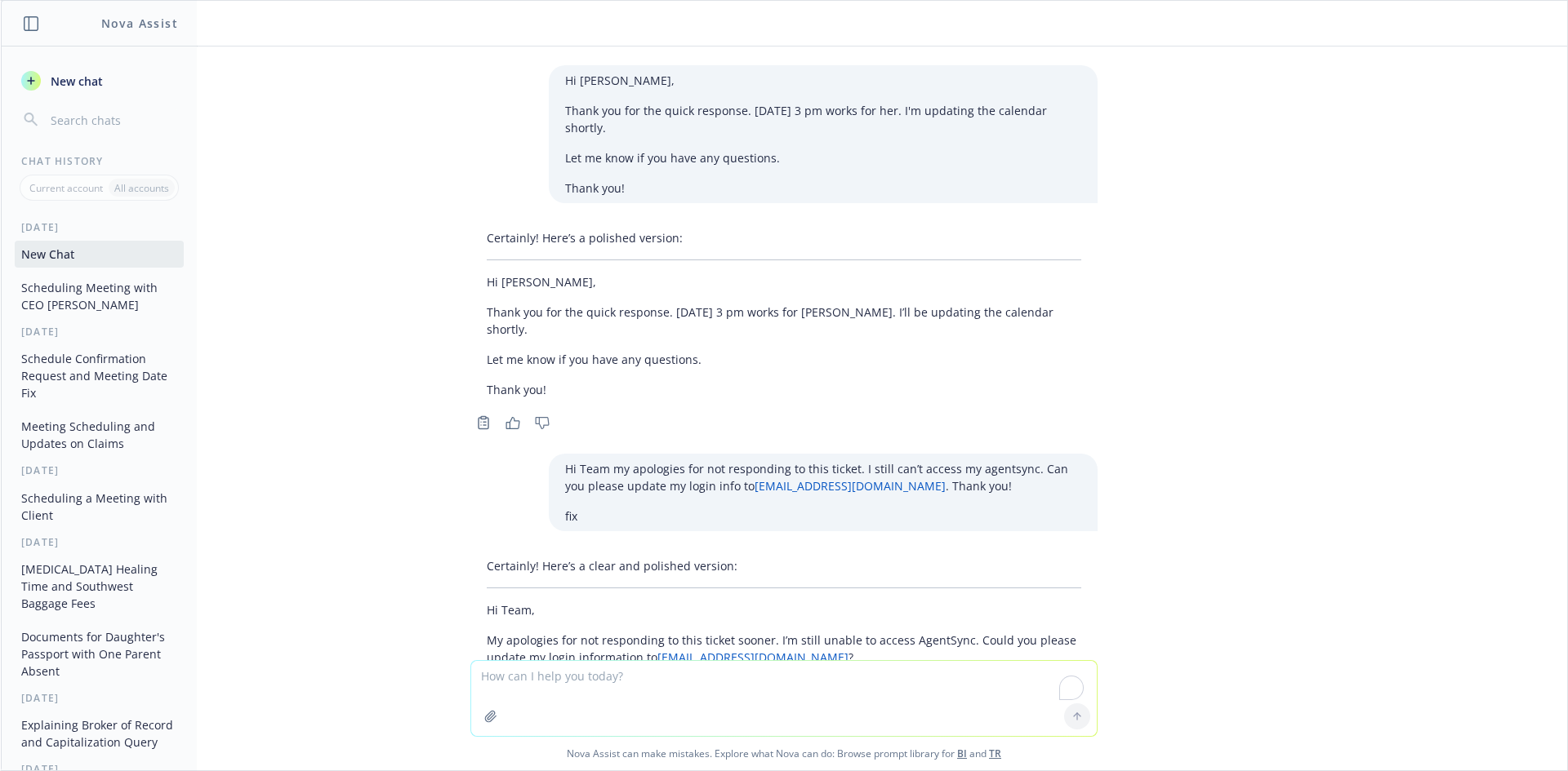
scroll to position [4127, 0]
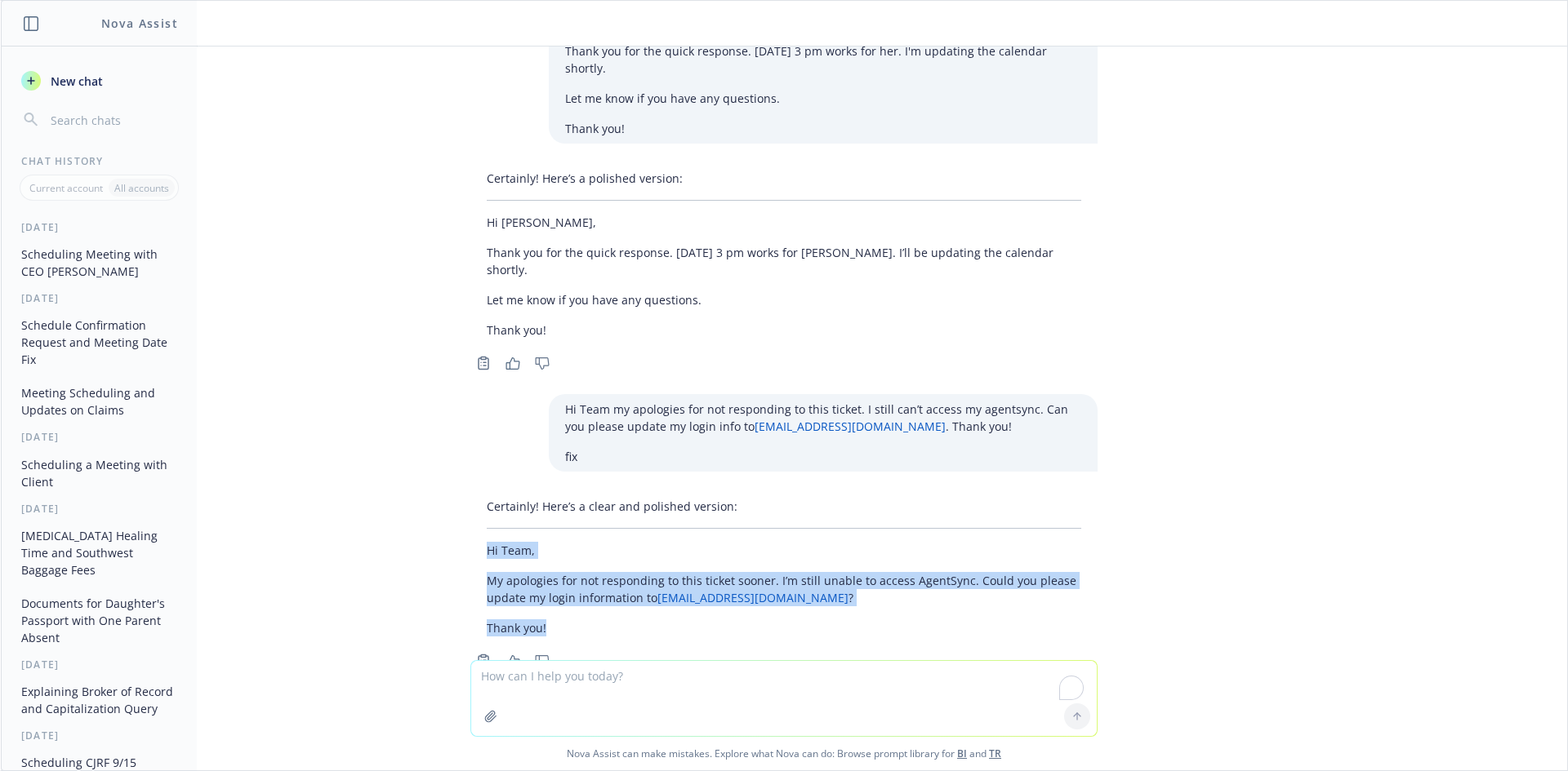
drag, startPoint x: 515, startPoint y: 510, endPoint x: 903, endPoint y: 562, distance: 391.5
click at [903, 562] on div "Certainly! Here’s a clear and polished version: Hi Team, My apologies for not r…" at bounding box center [784, 567] width 627 height 152
copy div "Hi Team, My apologies for not responding to this ticket sooner. I’m still unabl…"
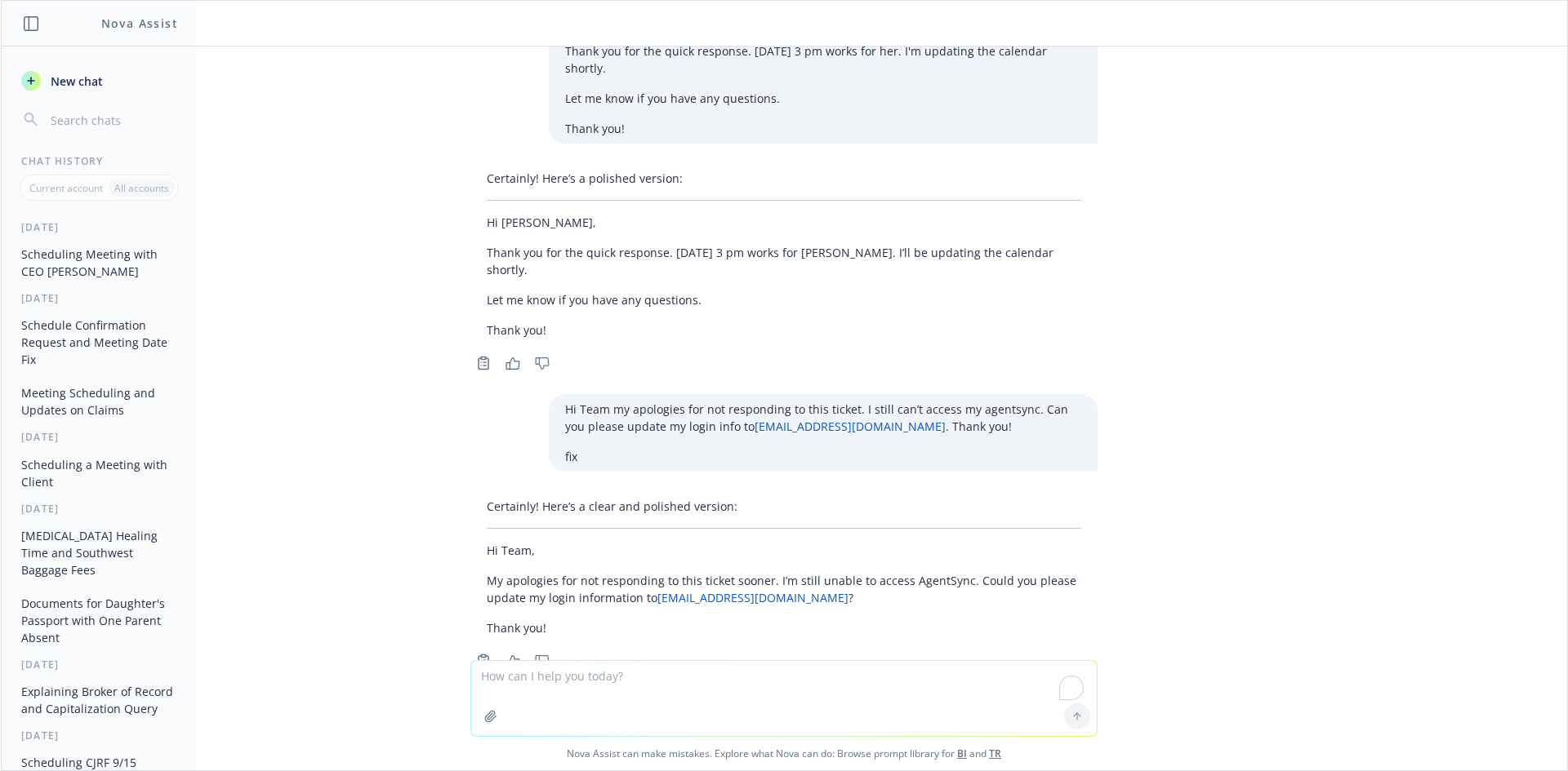
click at [574, 691] on textarea "To enrich screen reader interactions, please activate Accessibility in Grammarl…" at bounding box center [784, 699] width 626 height 75
paste textarea "Hi [PERSON_NAME], According to [PERSON_NAME]'s previous email, Tthe 9/16 dates …"
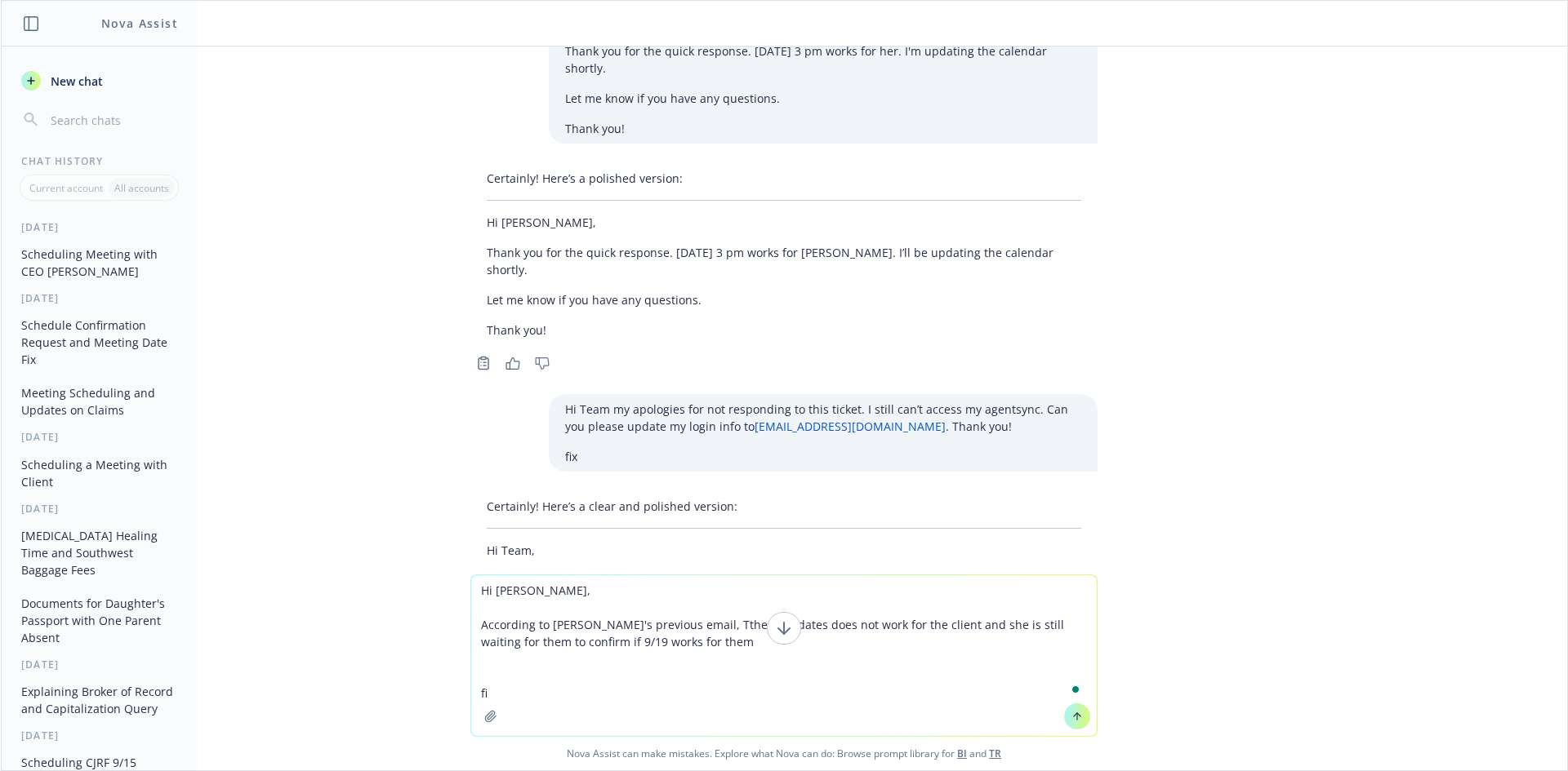
type textarea "Hi [PERSON_NAME], According to [PERSON_NAME]'s previous email, Tthe 9/16 dates …"
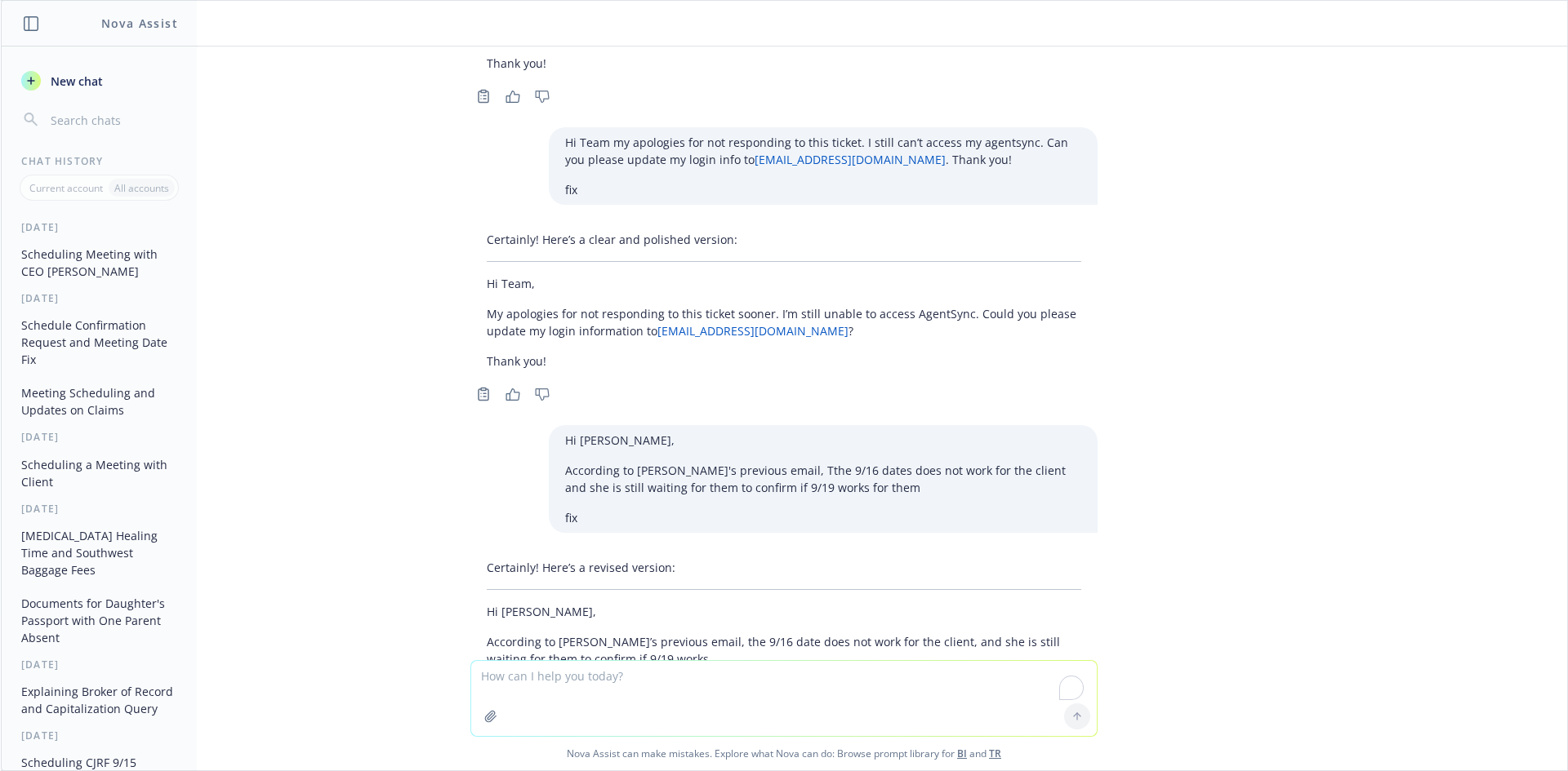
scroll to position [4424, 0]
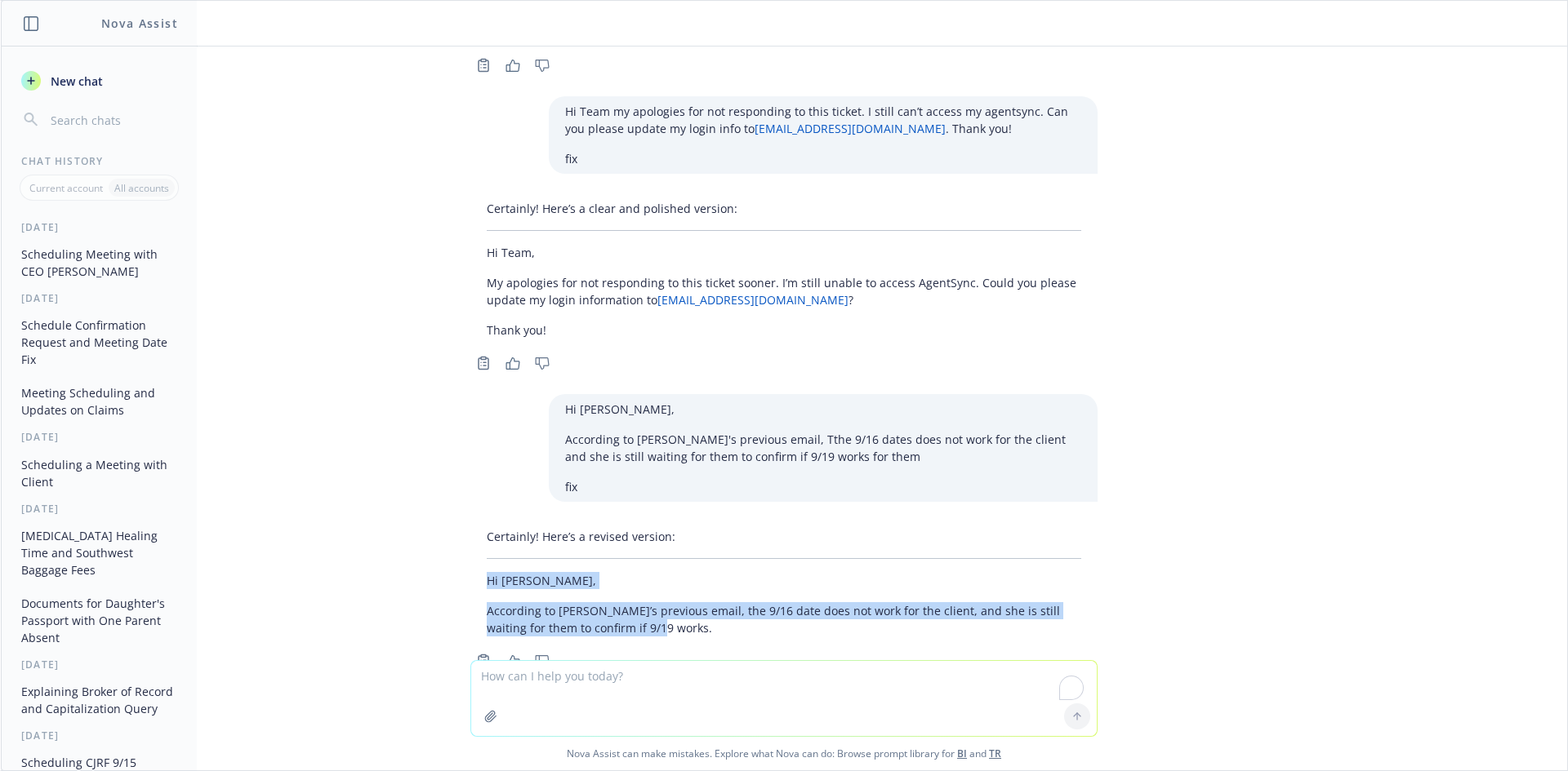
drag, startPoint x: 628, startPoint y: 579, endPoint x: 470, endPoint y: 521, distance: 168.3
click at [470, 521] on div "Certainly! Here’s a revised version: Hi [PERSON_NAME], According to [PERSON_NAM…" at bounding box center [784, 582] width 627 height 122
copy div "Hi [PERSON_NAME], According to [PERSON_NAME]’s previous email, the 9/16 date do…"
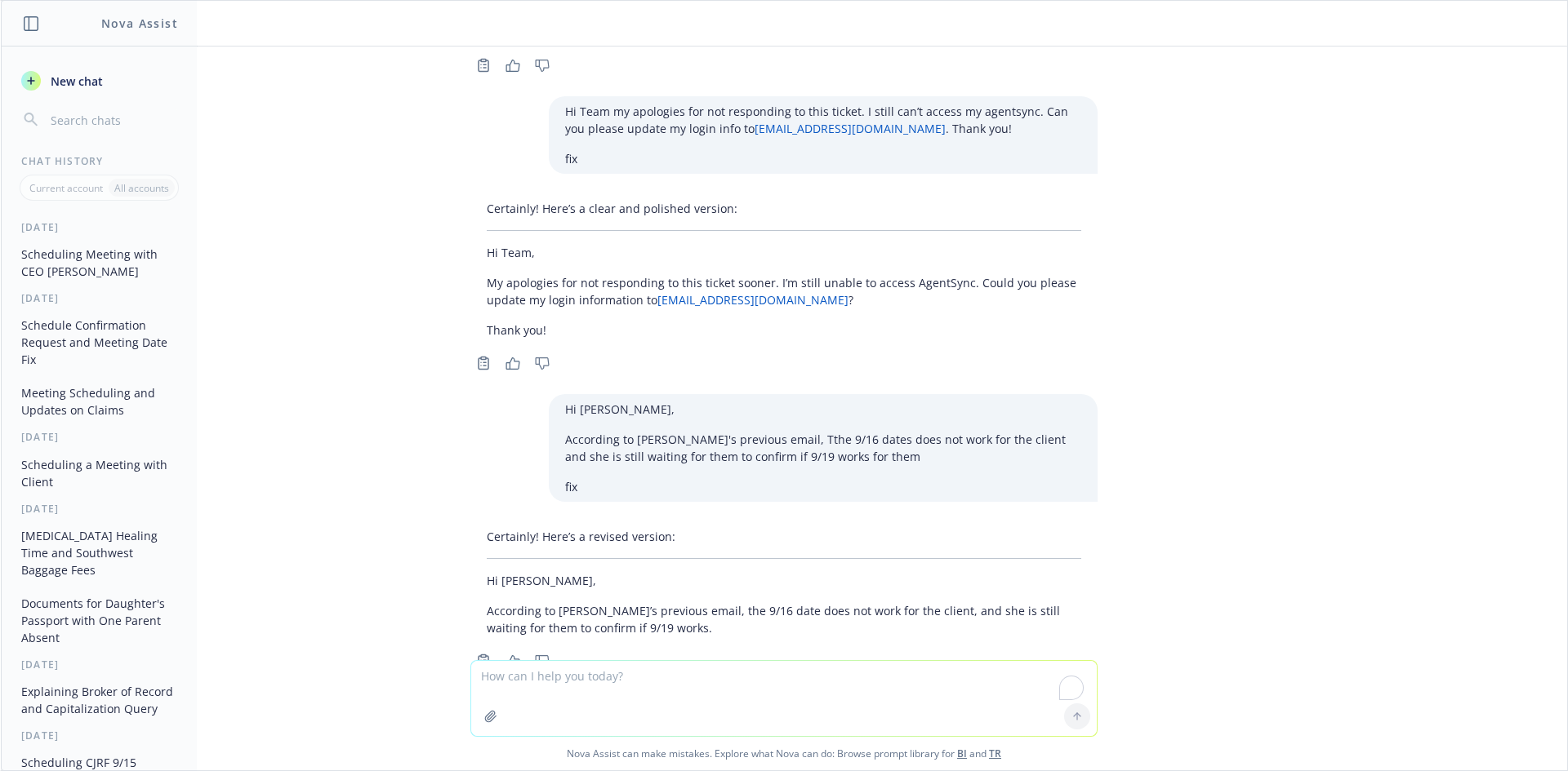
click at [579, 686] on textarea "To enrich screen reader interactions, please activate Accessibility in Grammarl…" at bounding box center [784, 699] width 626 height 75
paste textarea "Hi [PERSON_NAME], According to [PERSON_NAME]’s previous email, the 9/16 date do…"
type textarea "Hi [PERSON_NAME], According to [PERSON_NAME]’s previous email, the 9/16 date do…"
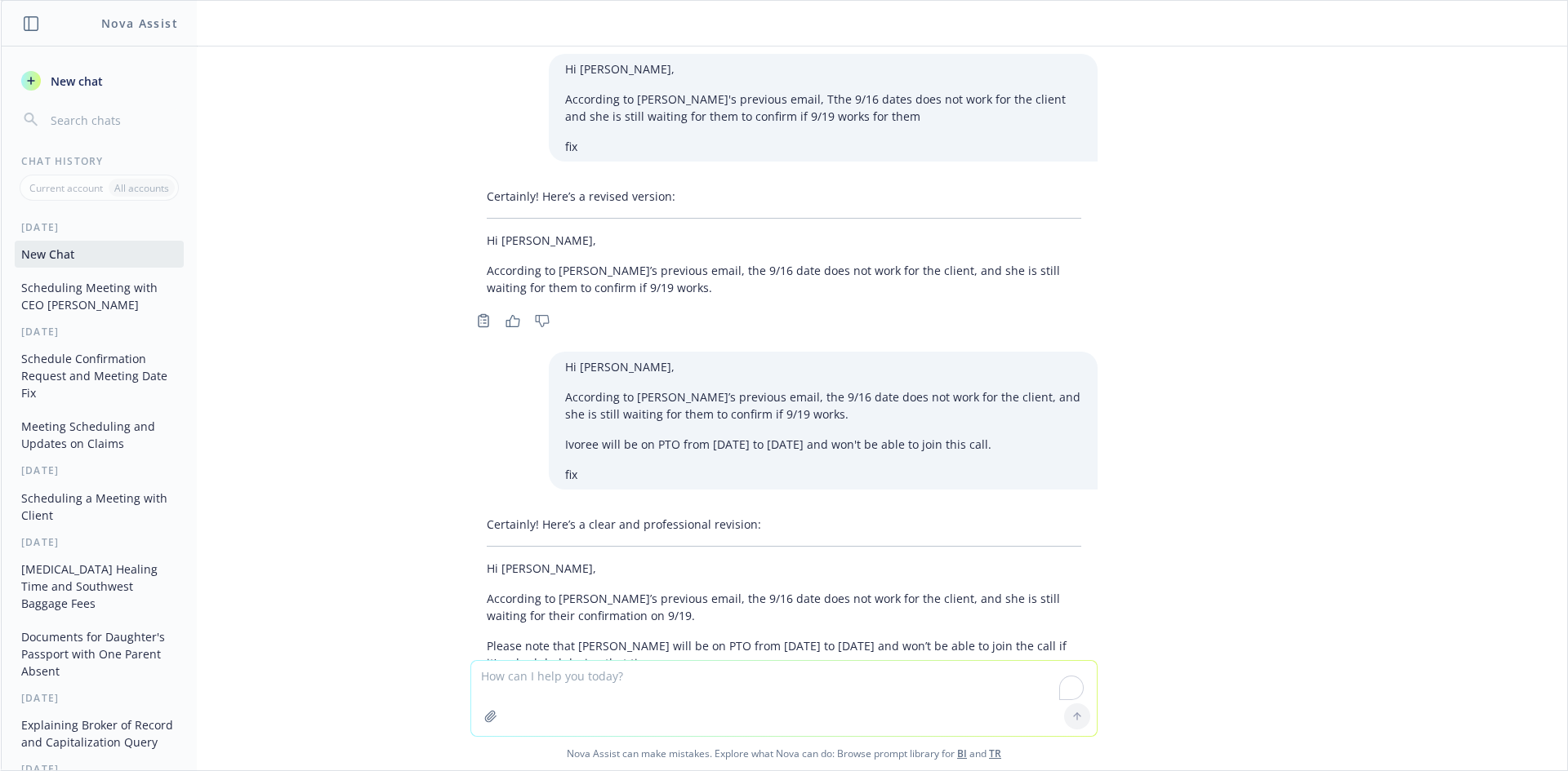
scroll to position [4799, 0]
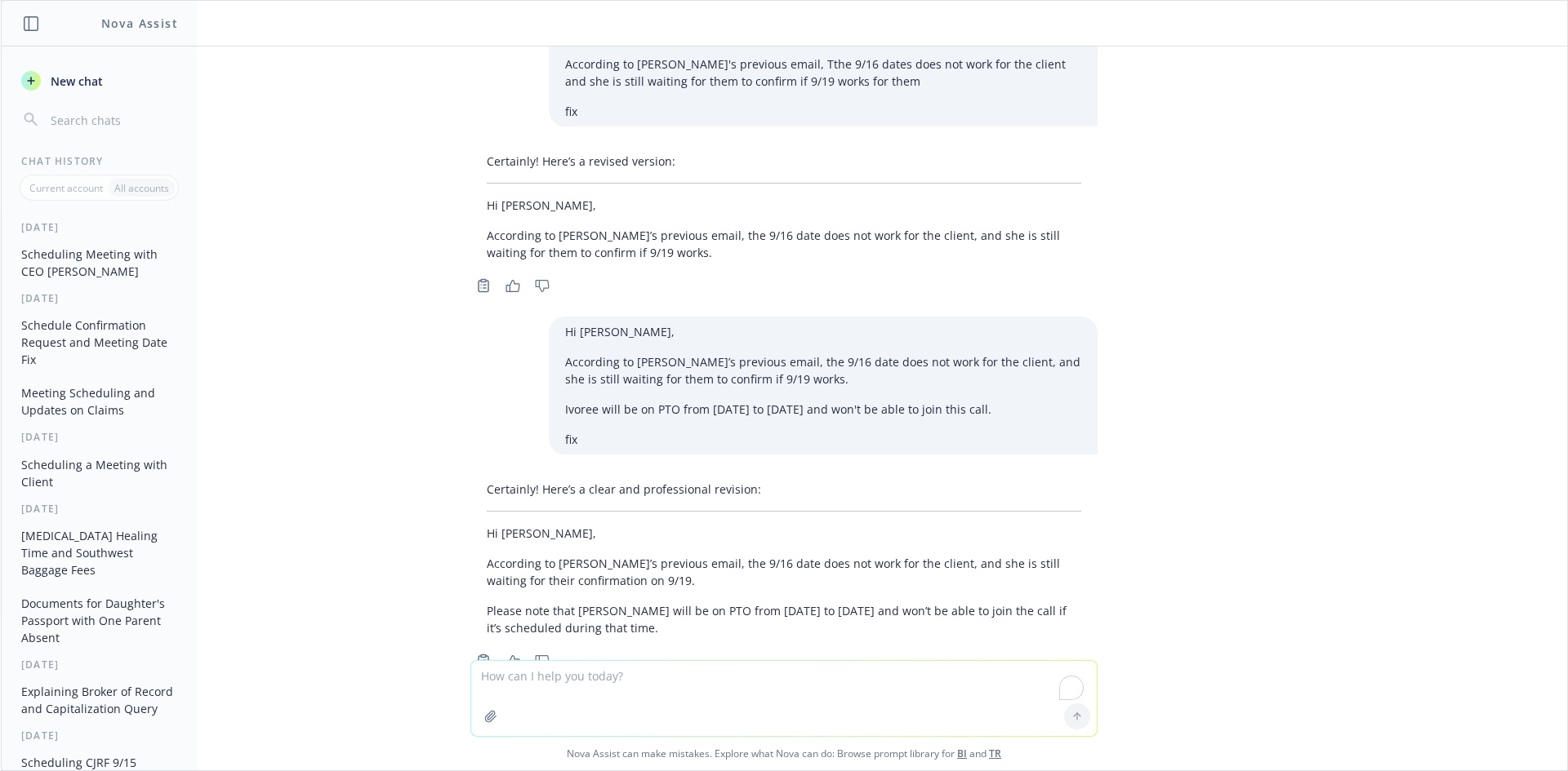
drag, startPoint x: 636, startPoint y: 574, endPoint x: 421, endPoint y: 551, distance: 216.2
click at [421, 551] on div "i AJ, Good morning! Is it possible to moved this to 10:30 am? Apologies for any…" at bounding box center [784, 354] width 1566 height 613
copy p "Please note that [PERSON_NAME] will be on PTO from [DATE] to [DATE] and won’t b…"
click at [631, 675] on textarea "To enrich screen reader interactions, please activate Accessibility in Grammarl…" at bounding box center [784, 699] width 626 height 75
paste textarea "Please note that [PERSON_NAME] will be on PTO from [DATE] to [DATE] and won’t b…"
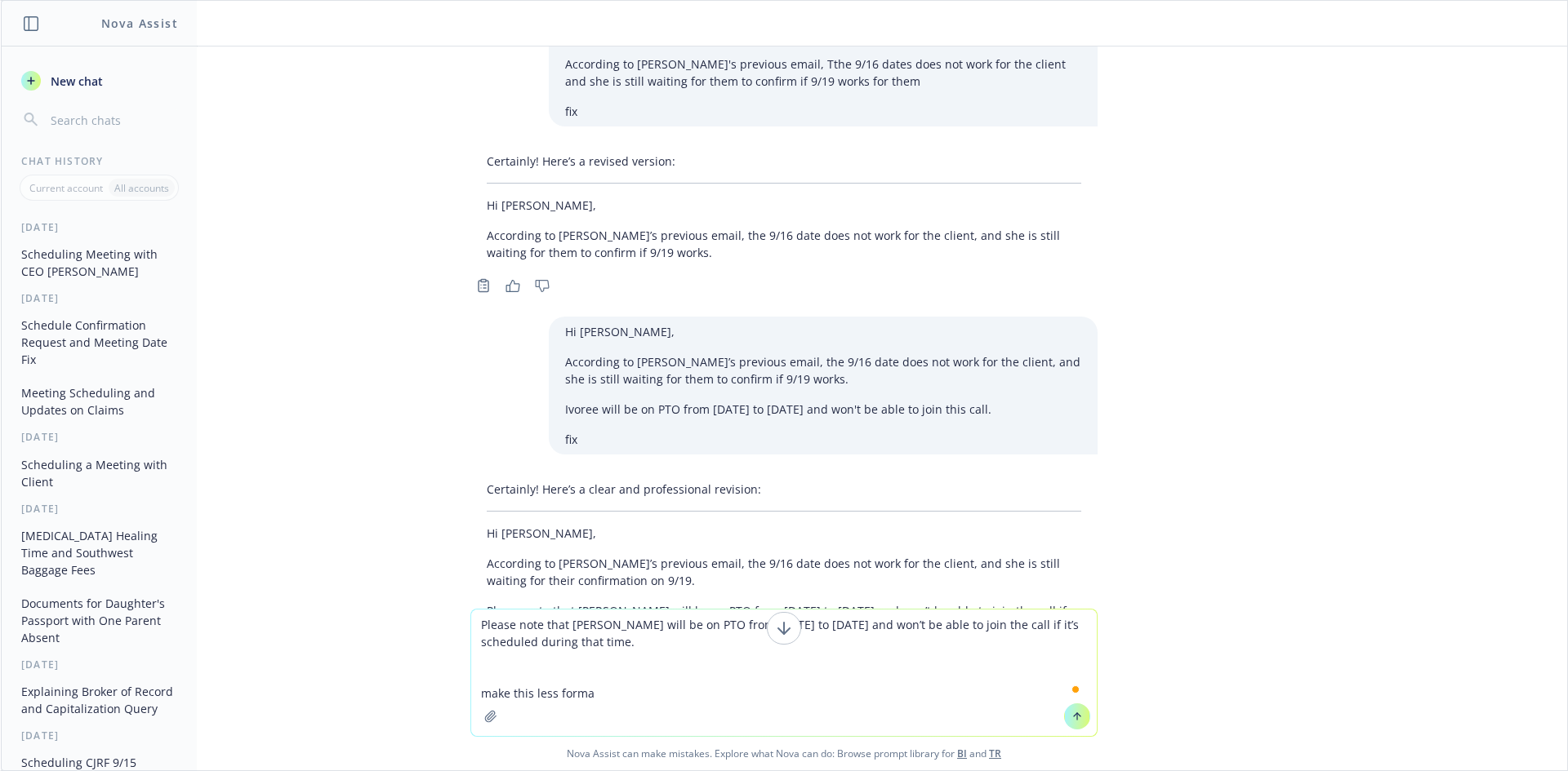
type textarea "Please note that [PERSON_NAME] will be on PTO from [DATE] to [DATE] and won’t b…"
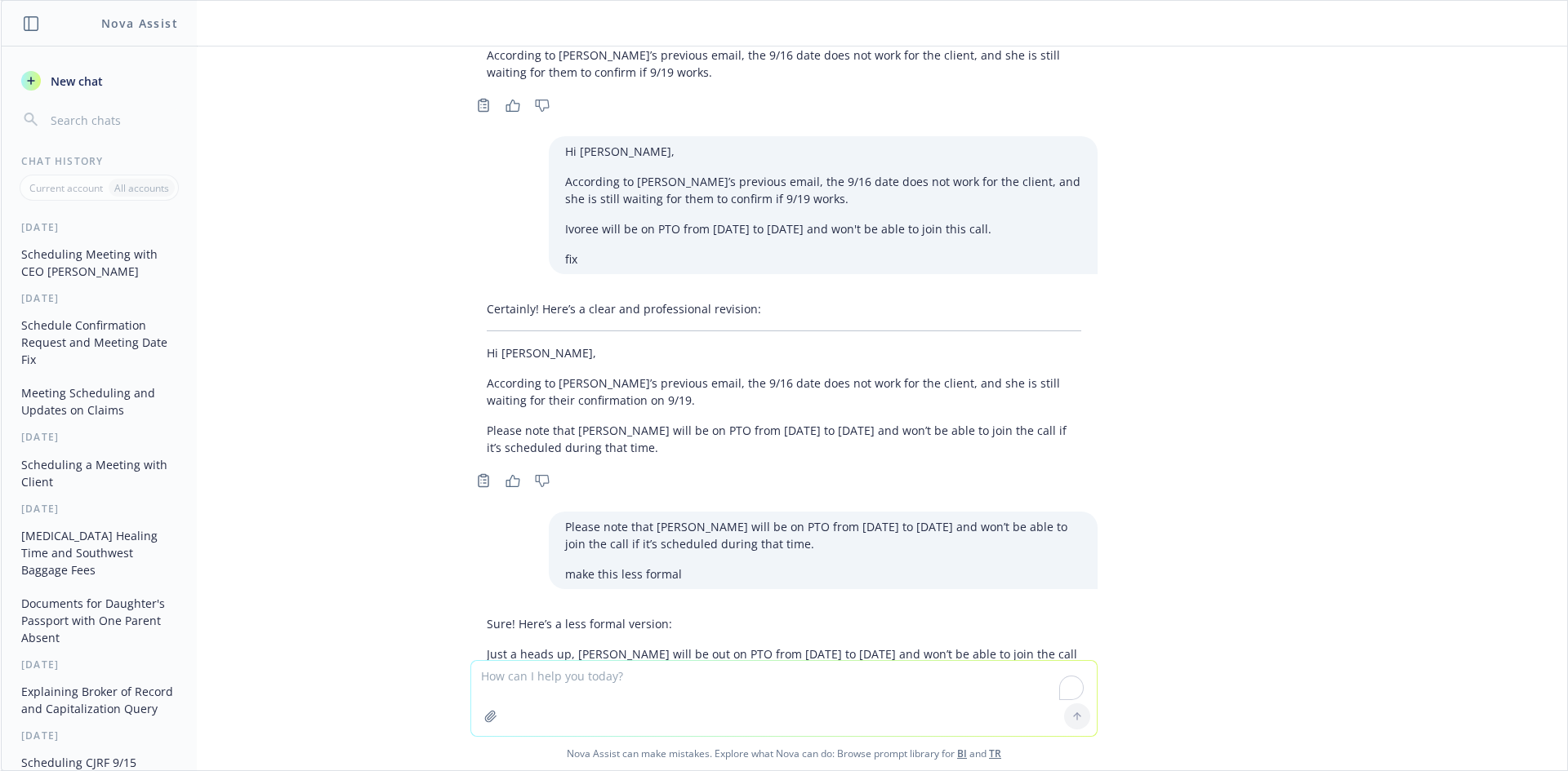
scroll to position [5023, 0]
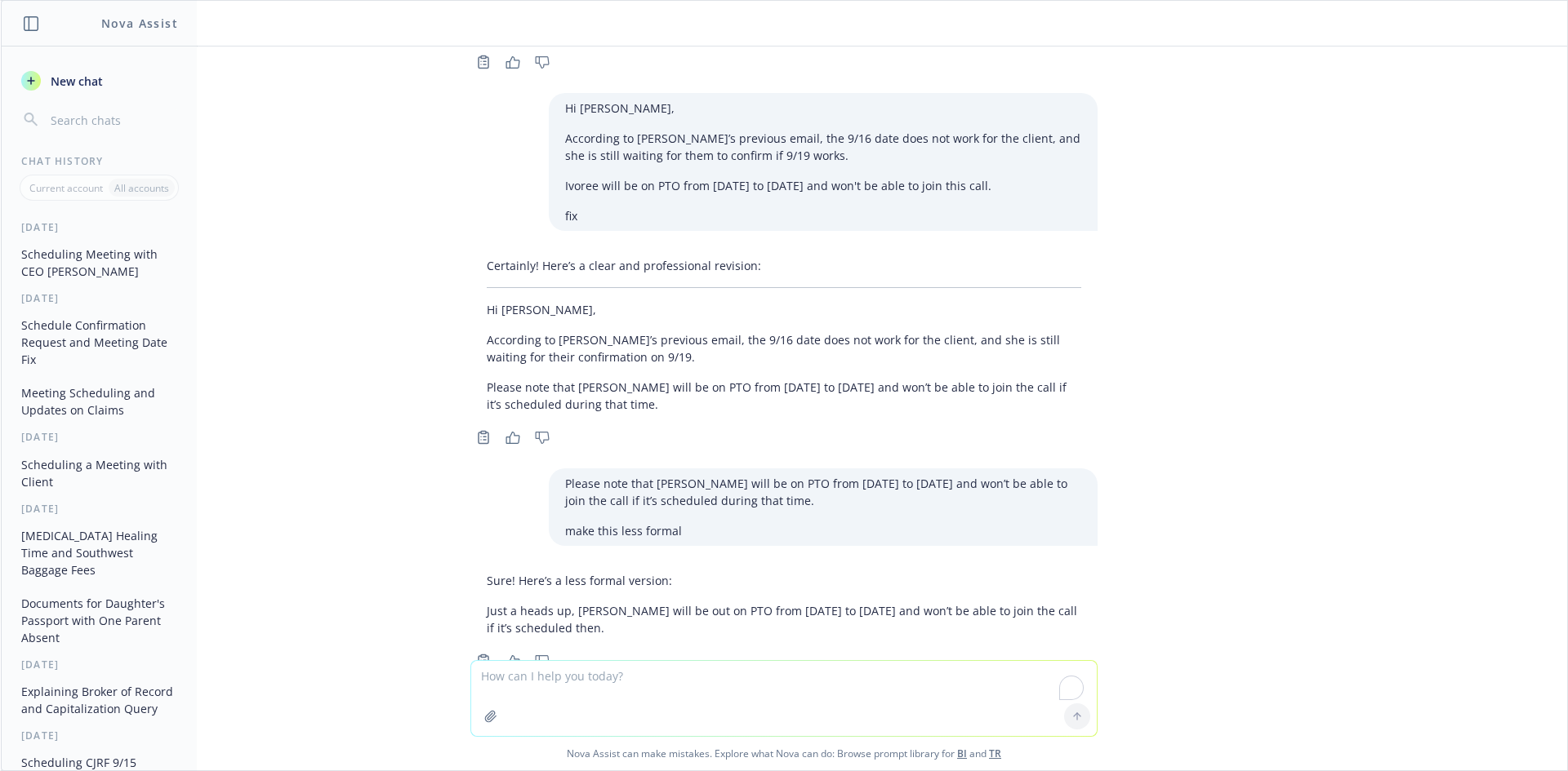
drag, startPoint x: 578, startPoint y: 581, endPoint x: 455, endPoint y: 556, distance: 125.5
click at [457, 566] on div "Sure! Here’s a less formal version: Just a heads up, [PERSON_NAME] will be out …" at bounding box center [783, 619] width 653 height 107
copy p "Just a heads up, [PERSON_NAME] will be out on PTO from [DATE] to [DATE] and won…"
drag, startPoint x: 608, startPoint y: 691, endPoint x: 608, endPoint y: 637, distance: 54.0
click at [605, 688] on textarea "To enrich screen reader interactions, please activate Accessibility in Grammarl…" at bounding box center [784, 699] width 626 height 75
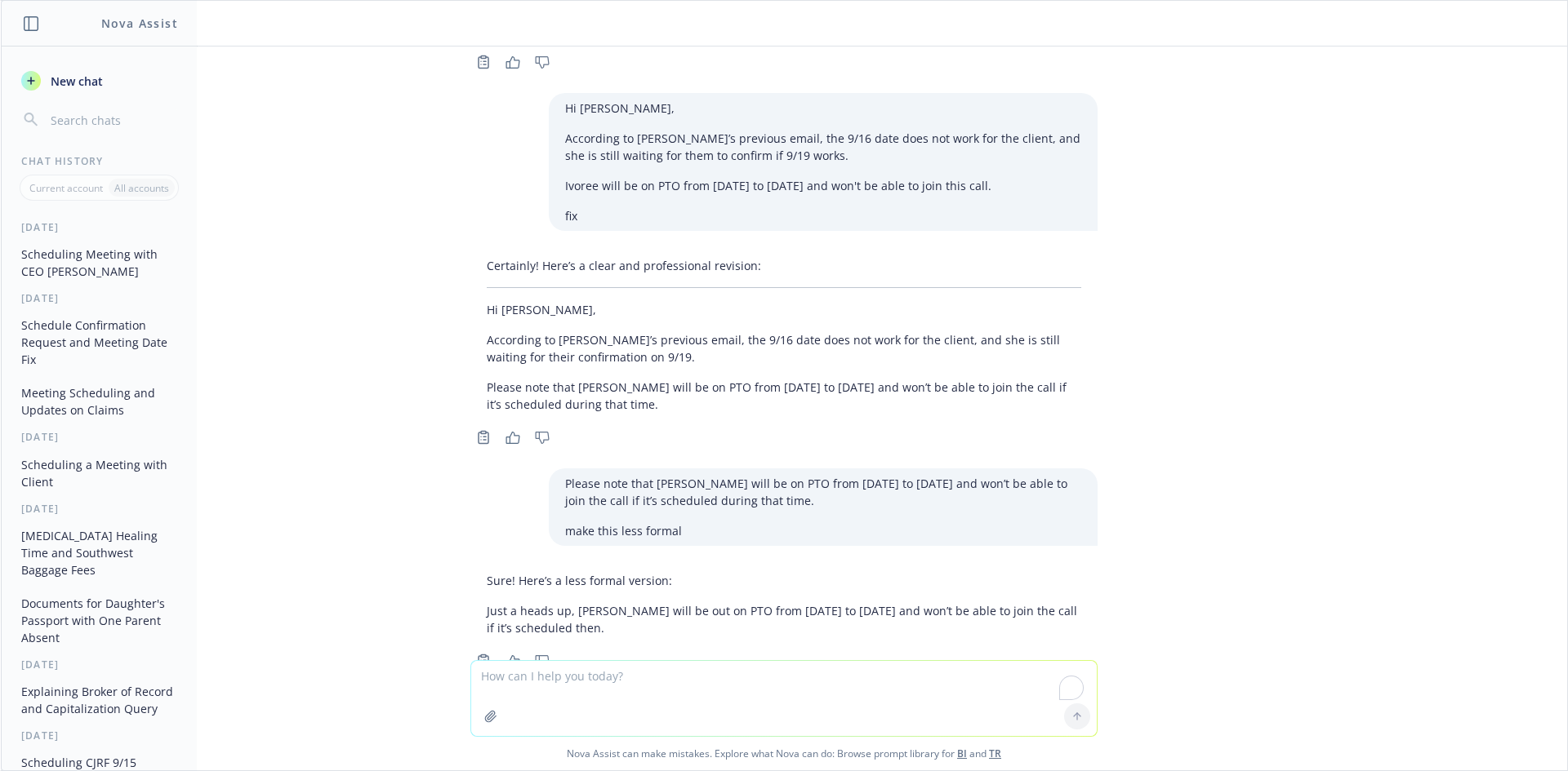
paste textarea "Just a heads up, [PERSON_NAME] will be out on PTO from [DATE] to [DATE] and won…"
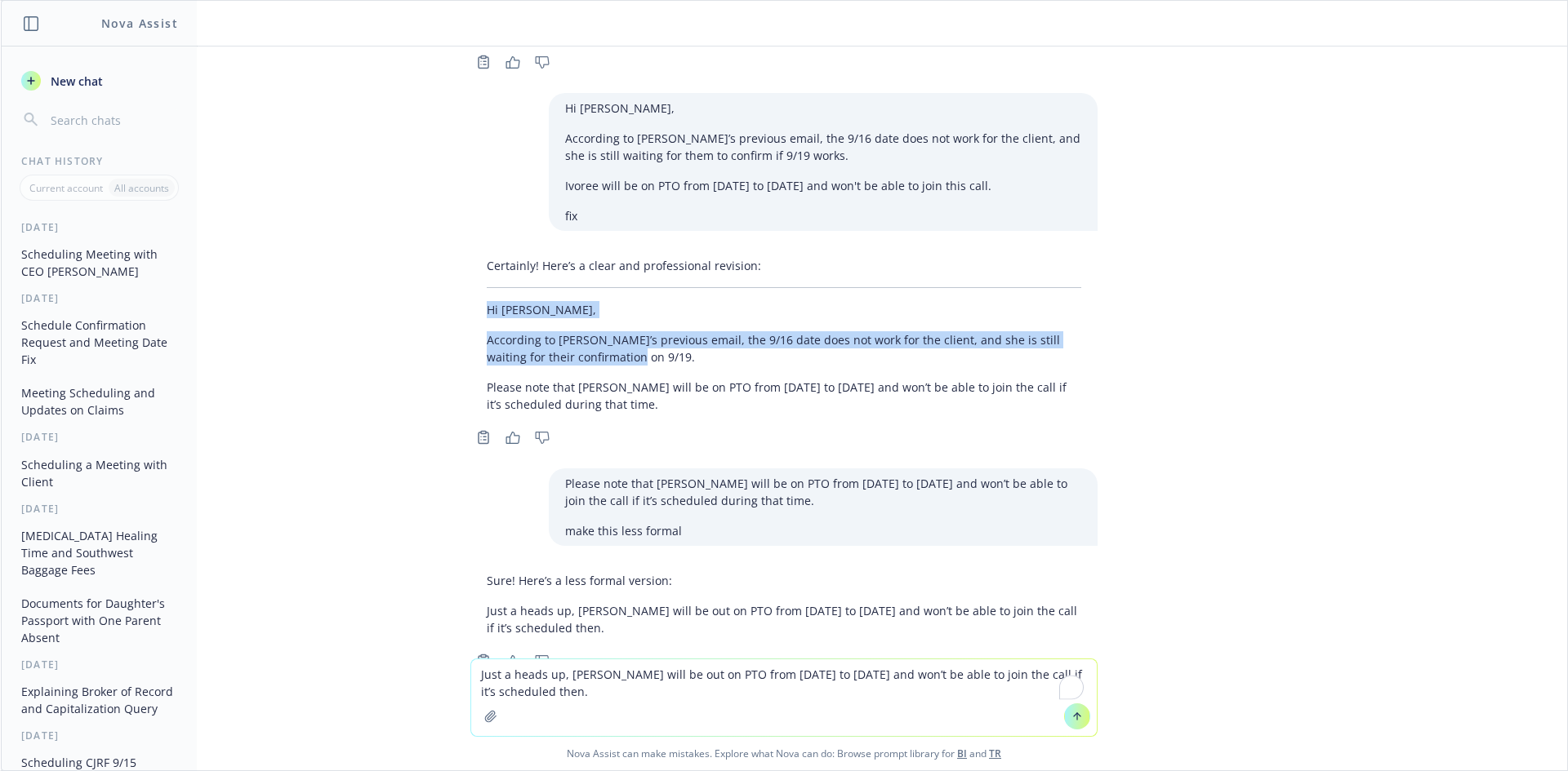
drag, startPoint x: 585, startPoint y: 310, endPoint x: 479, endPoint y: 352, distance: 114.0
click at [412, 269] on div "i AJ, Good morning! Is it possible to moved this to 10:30 am? Apologies for any…" at bounding box center [784, 353] width 1566 height 612
copy div "Hi [PERSON_NAME], According to [PERSON_NAME]’s previous email, the 9/16 date do…"
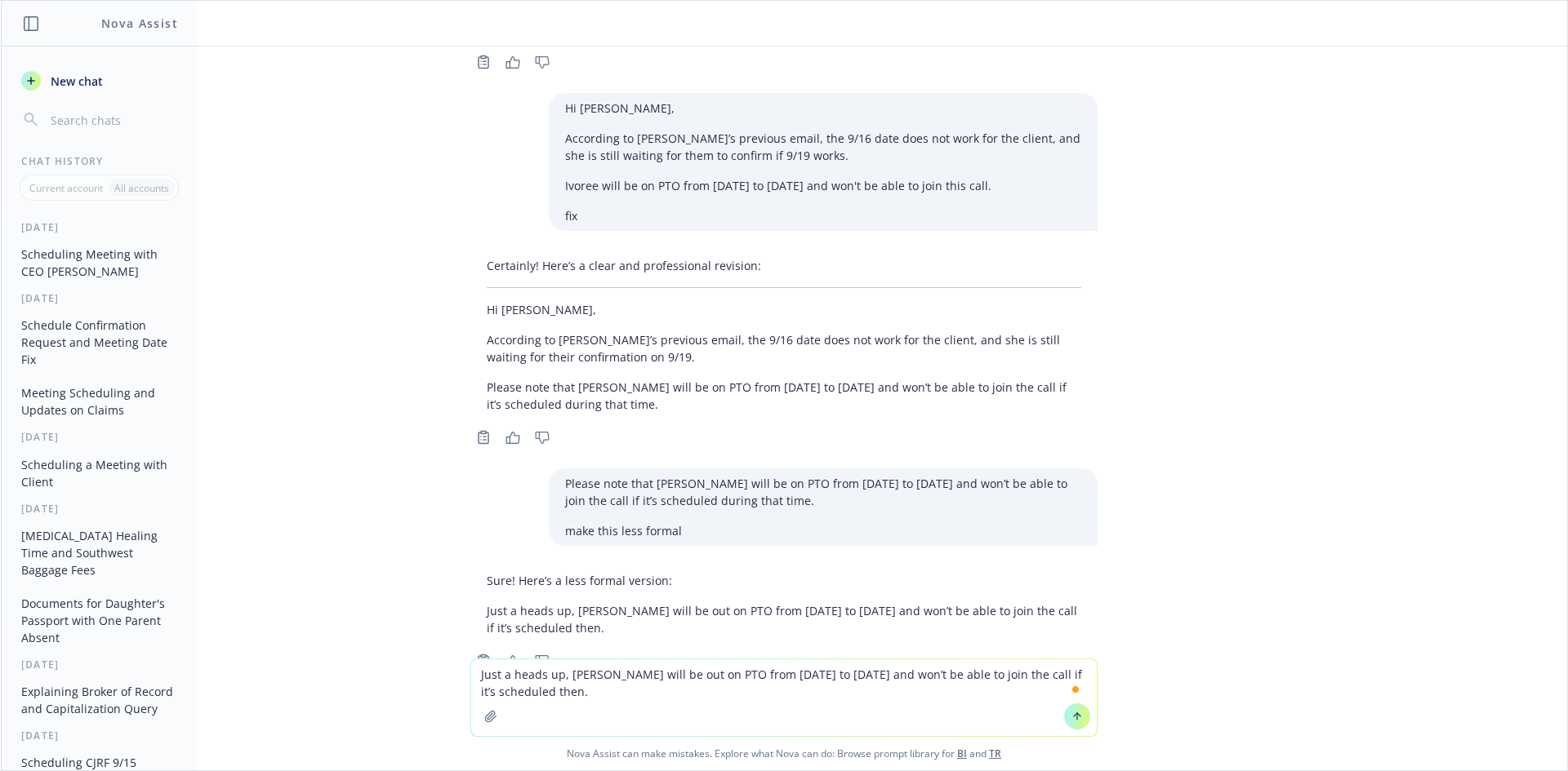
click at [471, 676] on textarea "Just a heads up, [PERSON_NAME] will be out on PTO from [DATE] to [DATE] and won…" at bounding box center [784, 698] width 626 height 77
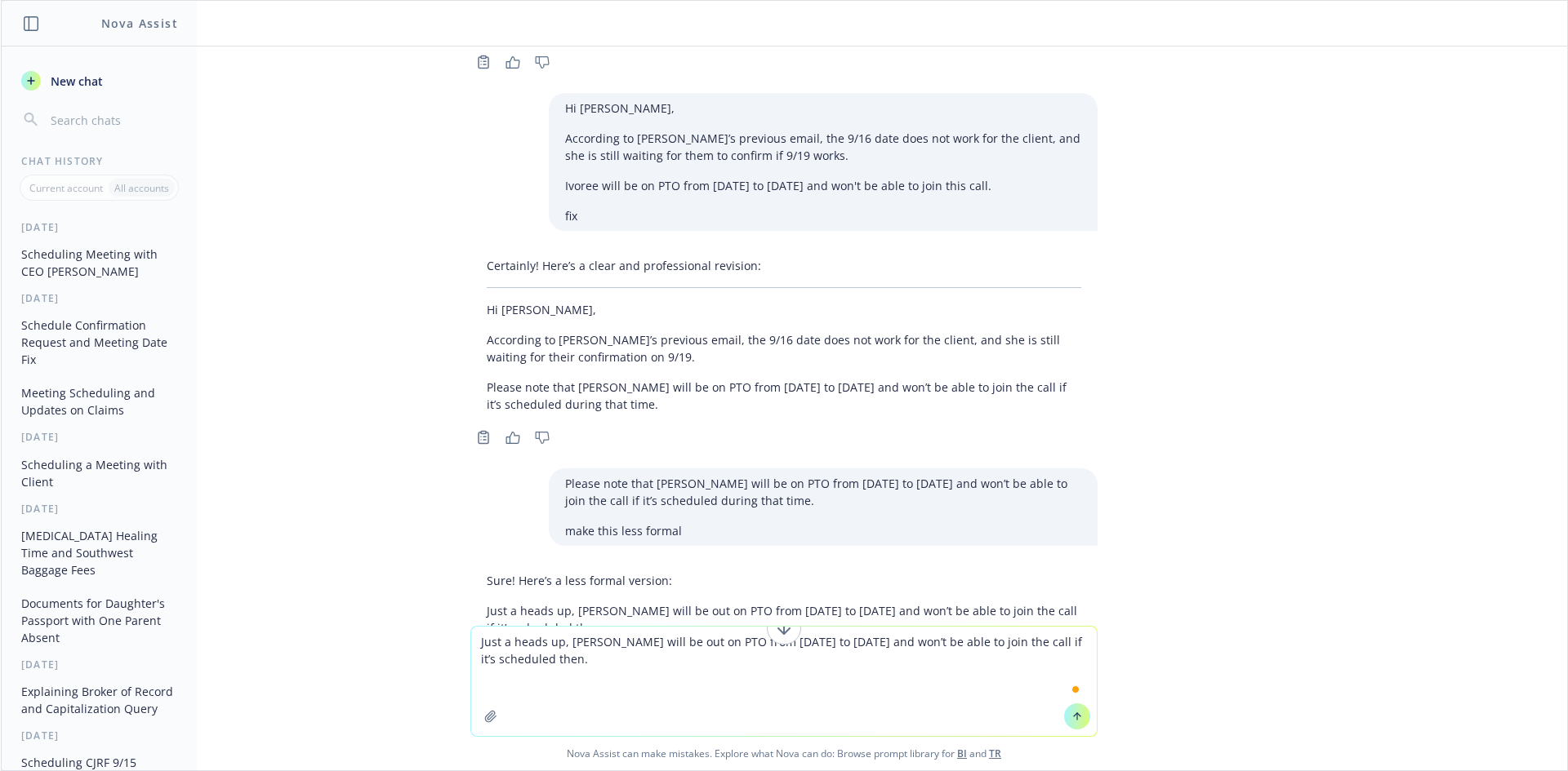
paste textarea "Hi [PERSON_NAME], According to [PERSON_NAME]’s previous email, the 9/16 date do…"
type textarea "Hi [PERSON_NAME], According to [PERSON_NAME]’s previous email, the 9/16 date do…"
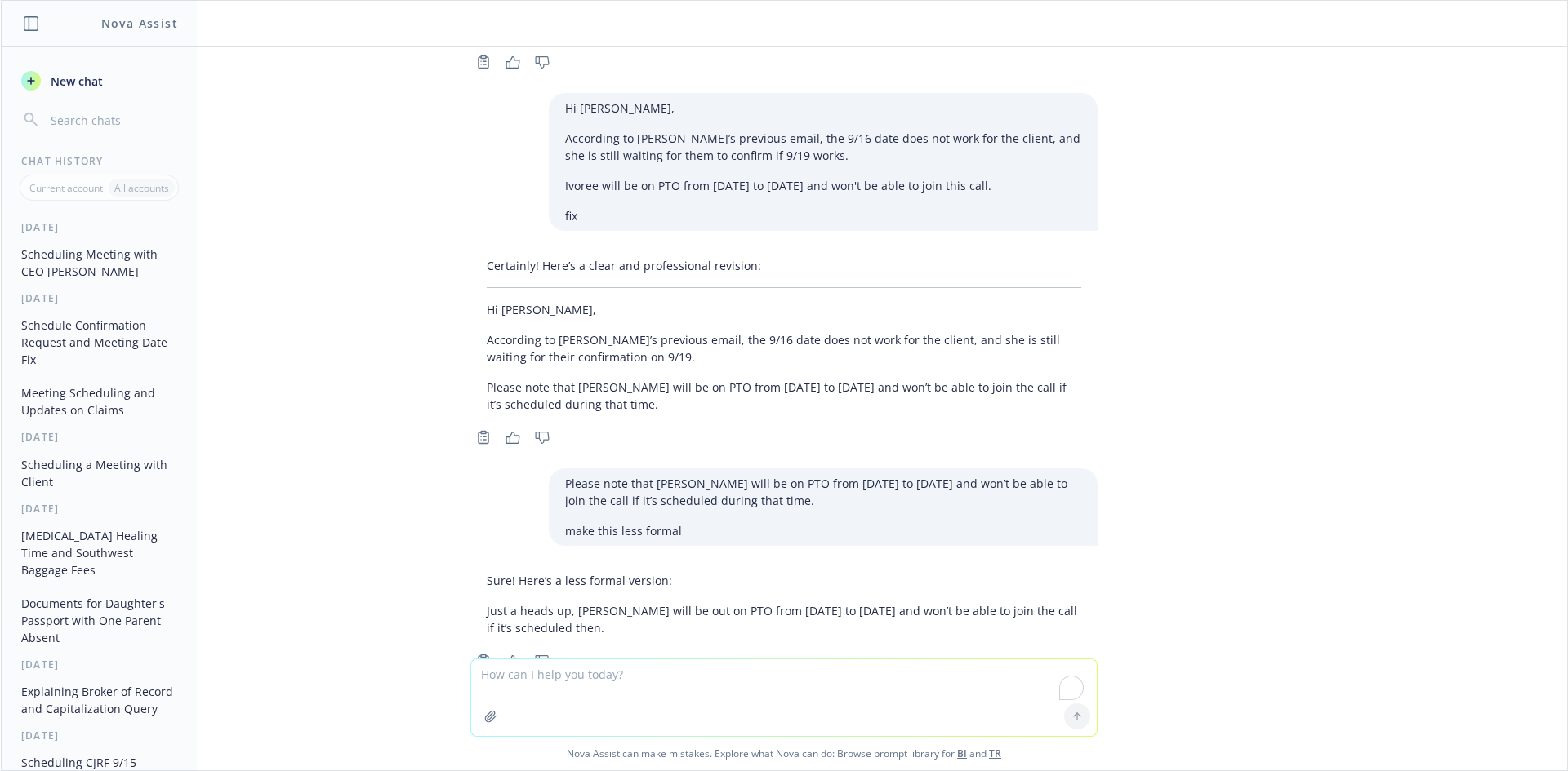
click at [531, 687] on textarea "To enrich screen reader interactions, please activate Accessibility in Grammarl…" at bounding box center [784, 698] width 626 height 77
paste textarea "Check spark payment - [DATE] [4:59 PM] check back with [PERSON_NAME] on modany …"
drag, startPoint x: 679, startPoint y: 670, endPoint x: 449, endPoint y: 675, distance: 230.1
click at [449, 675] on div "Check spark payment - [DATE] [4:59 PM] check back with [PERSON_NAME] on modany …" at bounding box center [784, 714] width 1566 height 111
drag, startPoint x: 527, startPoint y: 694, endPoint x: 471, endPoint y: 683, distance: 57.1
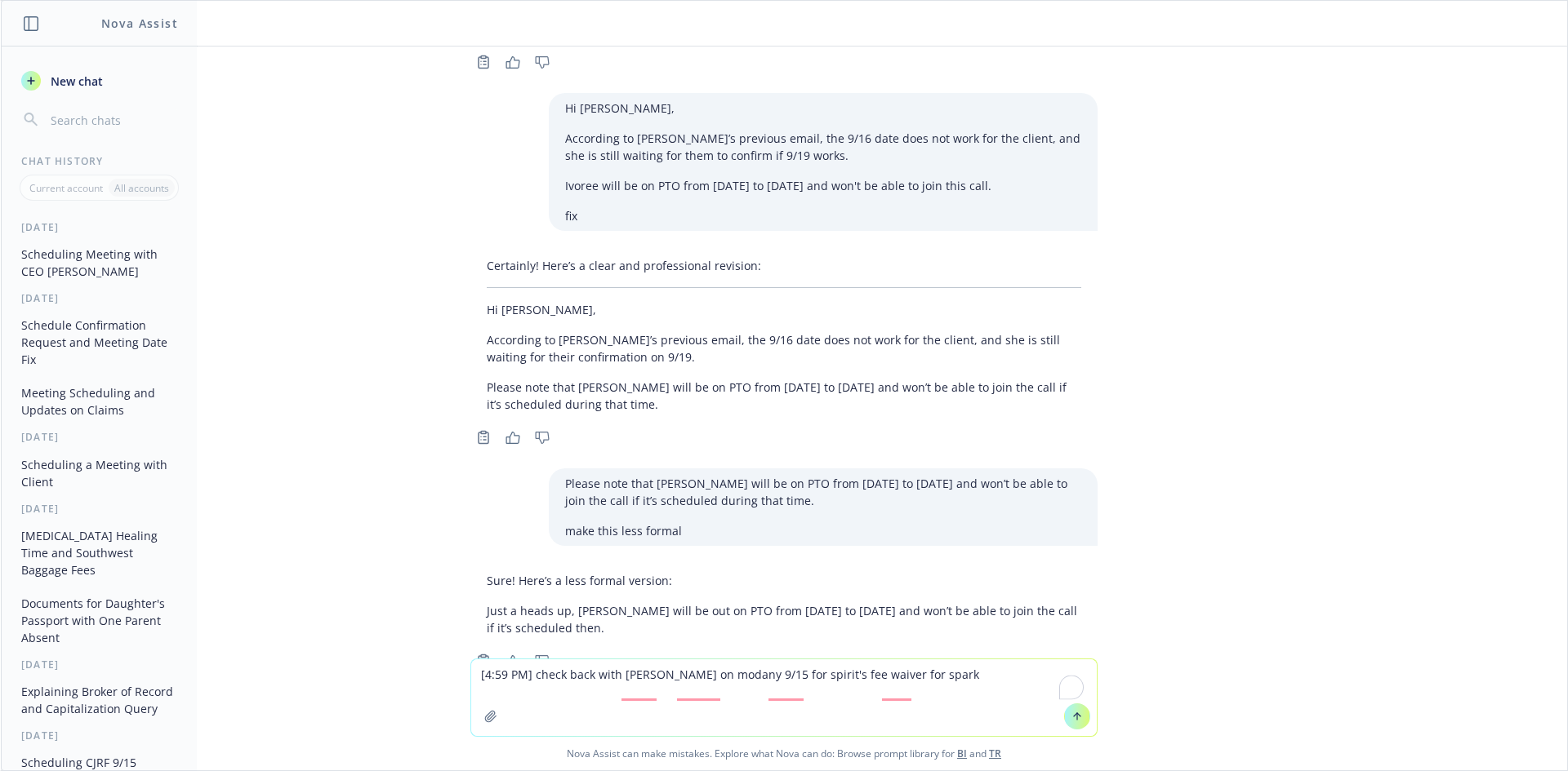
click at [471, 683] on textarea "[4:59 PM] check back with [PERSON_NAME] on modany 9/15 for spirit's fee waiver …" at bounding box center [784, 698] width 626 height 77
click at [915, 698] on textarea "check back with [PERSON_NAME] on modany 9/15 for spirit's fee waiver for spark" at bounding box center [784, 698] width 626 height 77
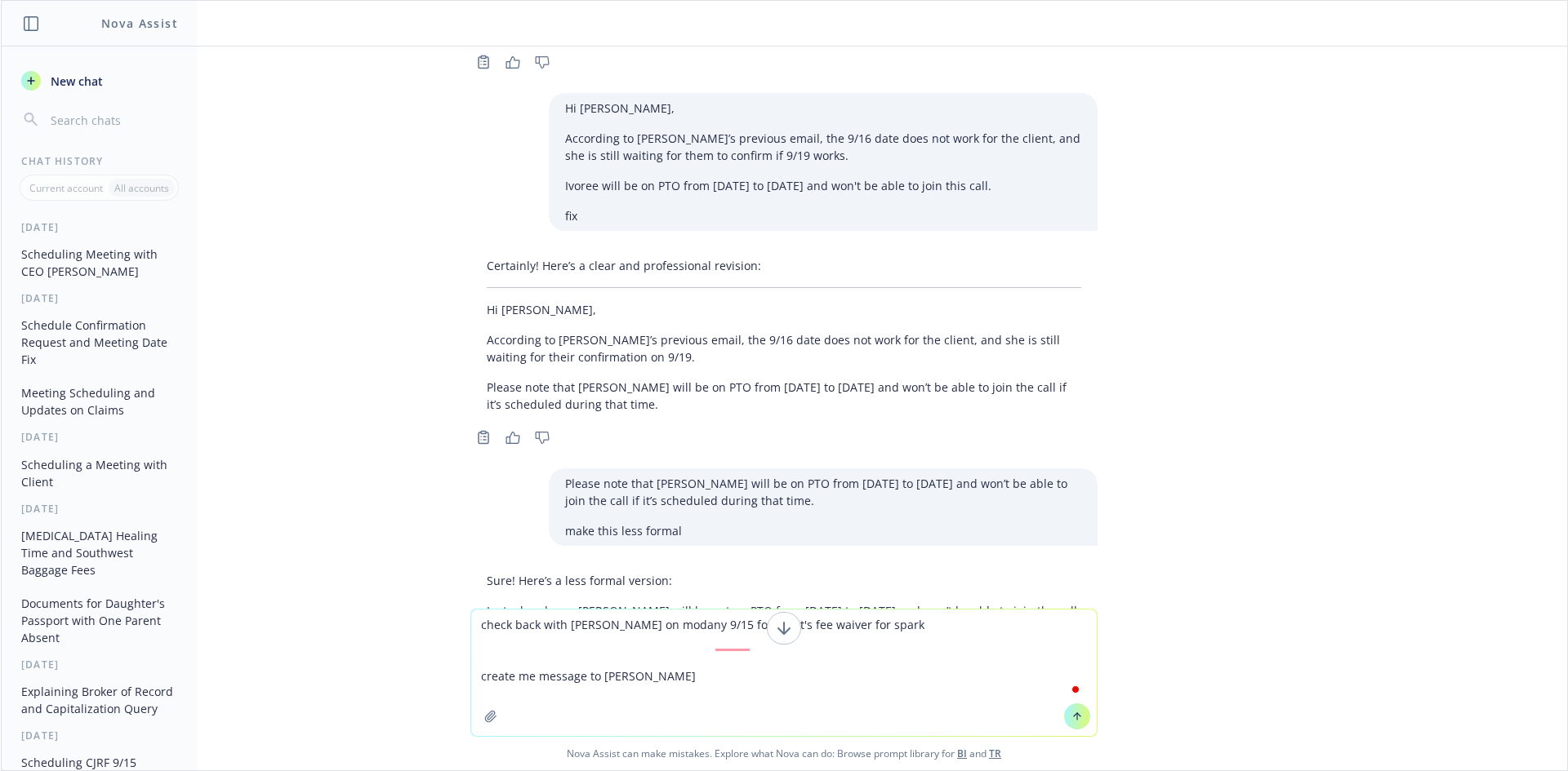
type textarea "check back with [PERSON_NAME] on modany 9/15 for spirit's fee waiver for spark …"
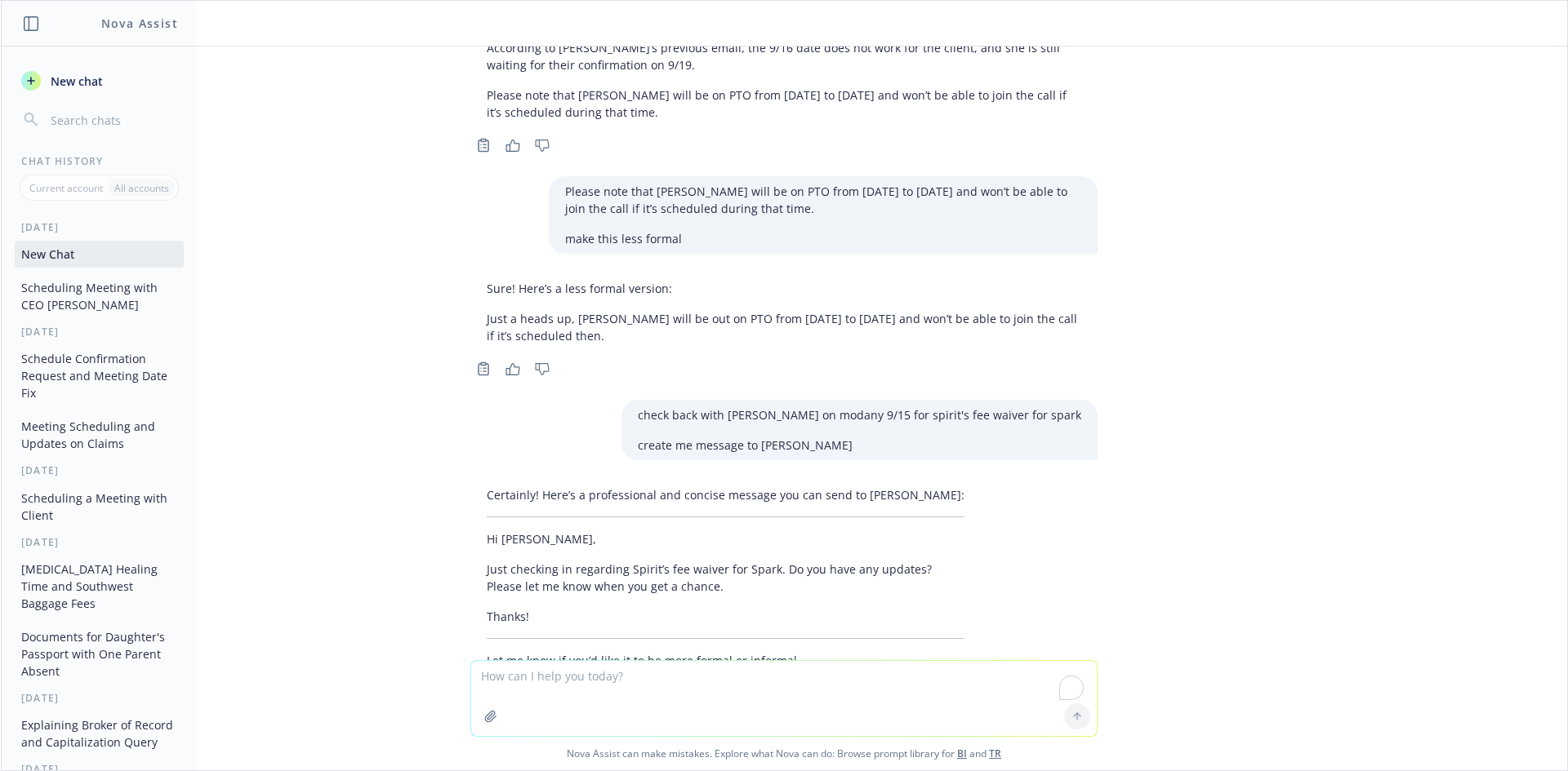
scroll to position [5348, 0]
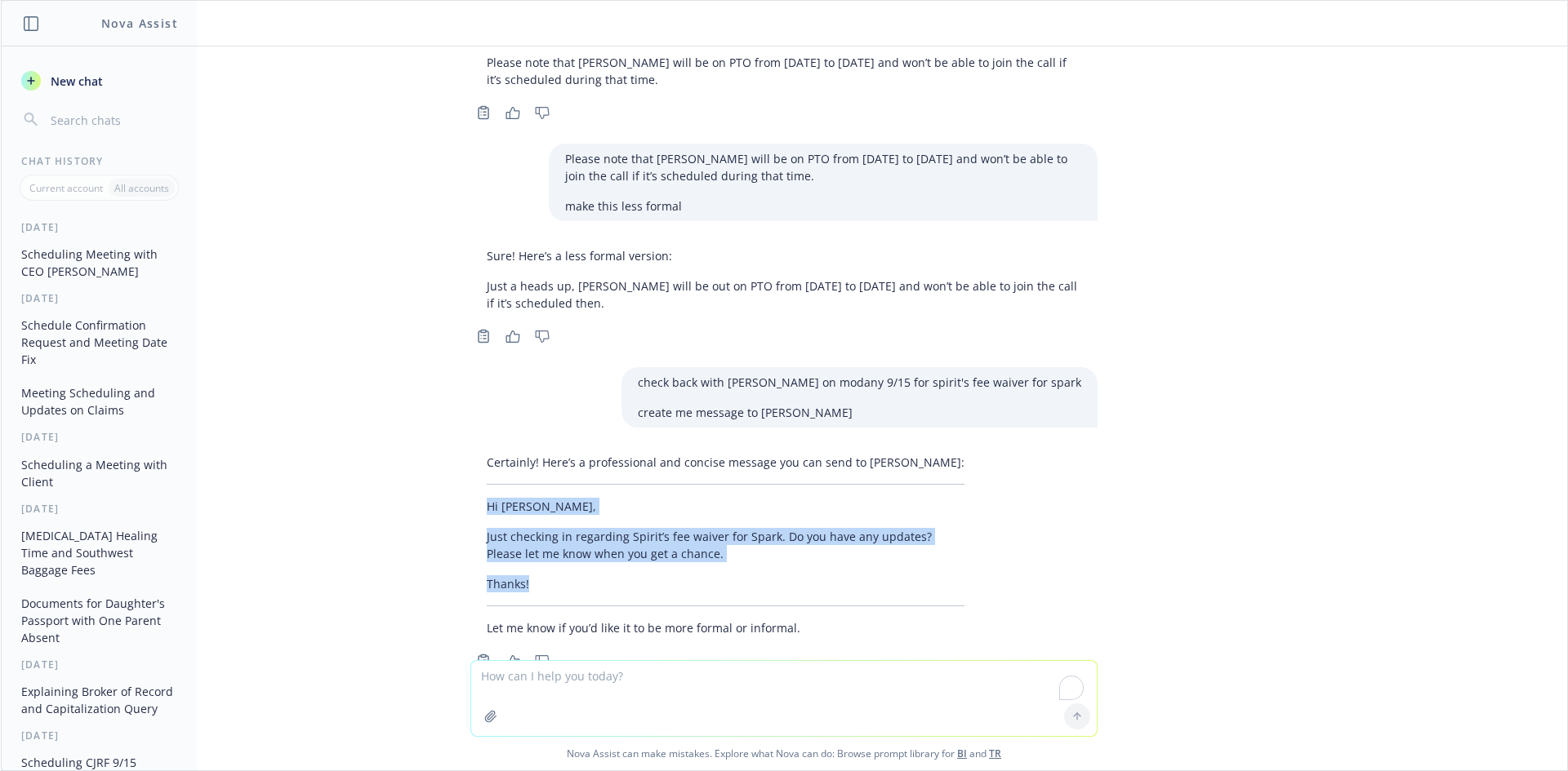
drag, startPoint x: 476, startPoint y: 451, endPoint x: 709, endPoint y: 523, distance: 243.9
click at [709, 523] on div "Certainly! Here’s a professional and concise message you can send to [PERSON_NA…" at bounding box center [725, 546] width 511 height 196
